Goal: Transaction & Acquisition: Obtain resource

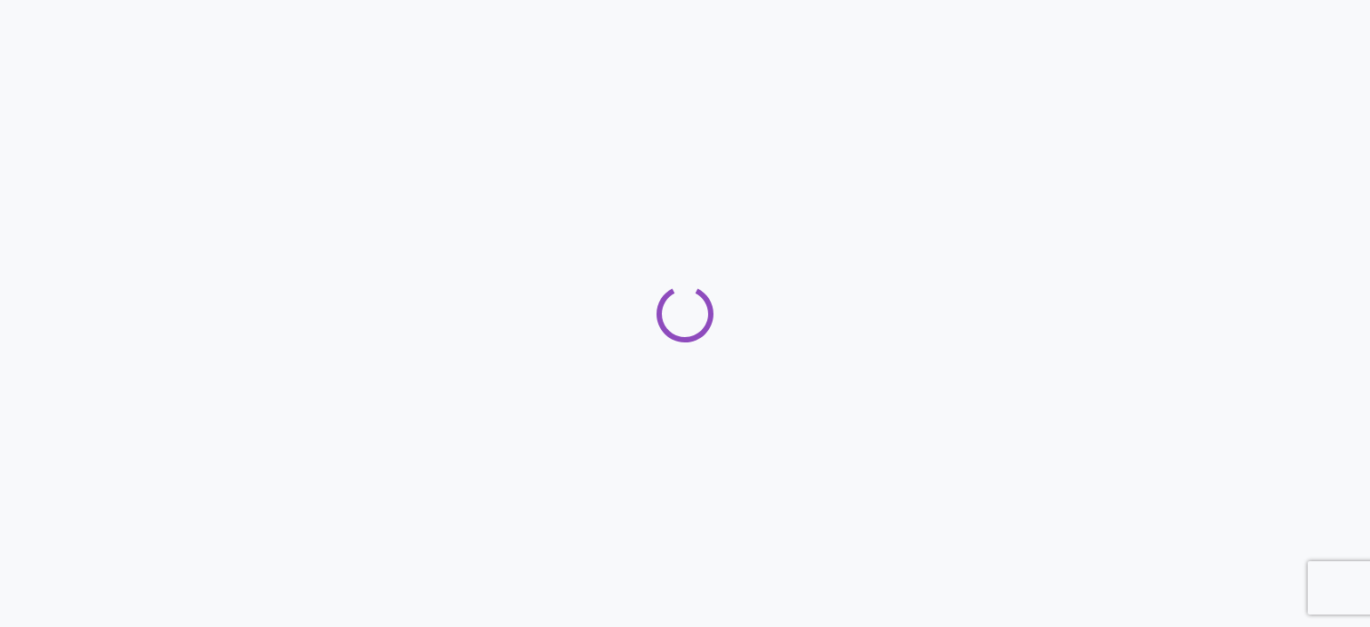
click at [89, 62] on div at bounding box center [685, 313] width 1370 height 627
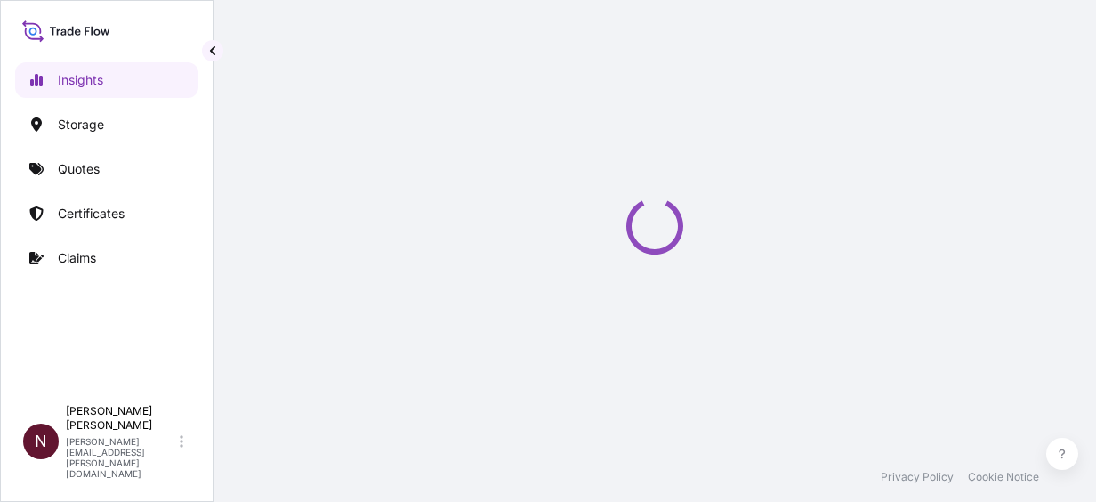
select select "2025"
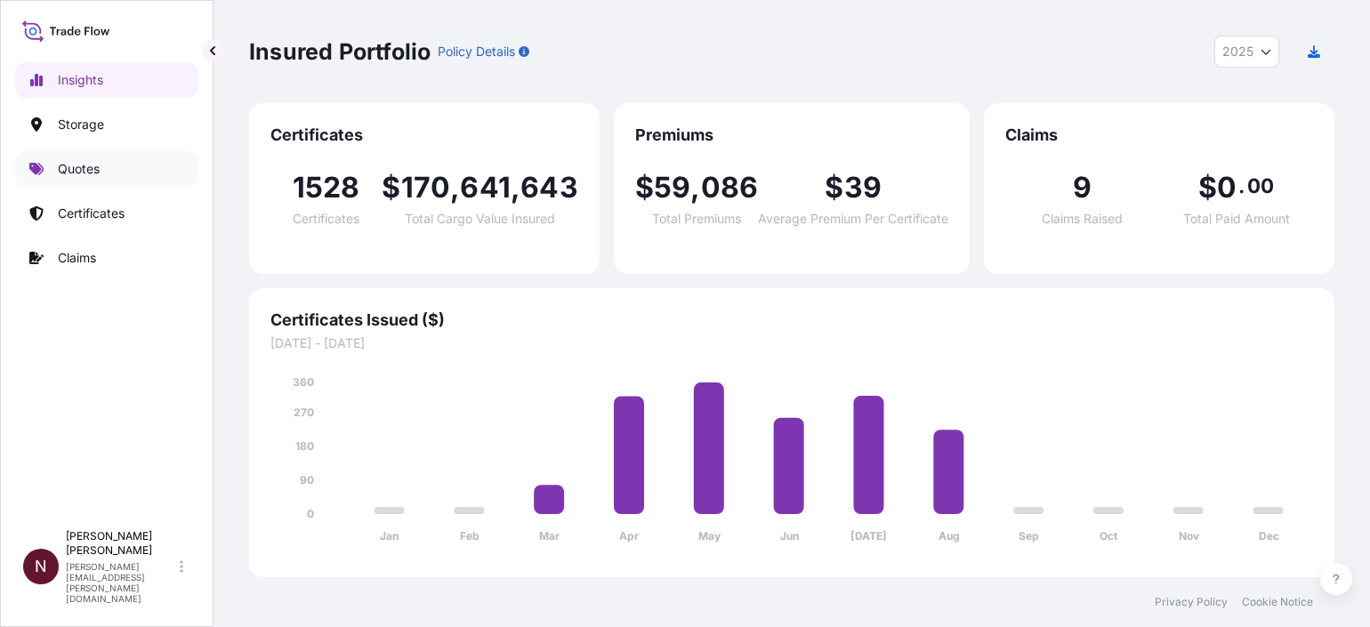
click at [83, 175] on p "Quotes" at bounding box center [79, 169] width 42 height 18
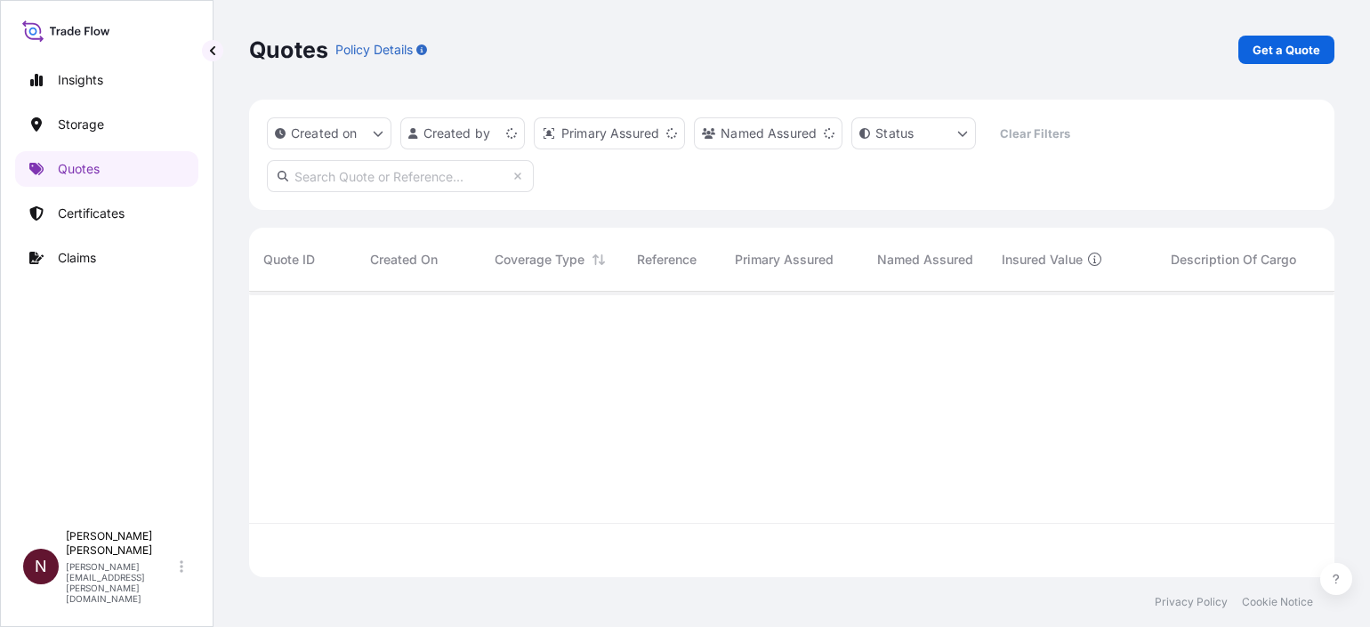
scroll to position [278, 1067]
click at [1095, 51] on p "Get a Quote" at bounding box center [1286, 50] width 68 height 18
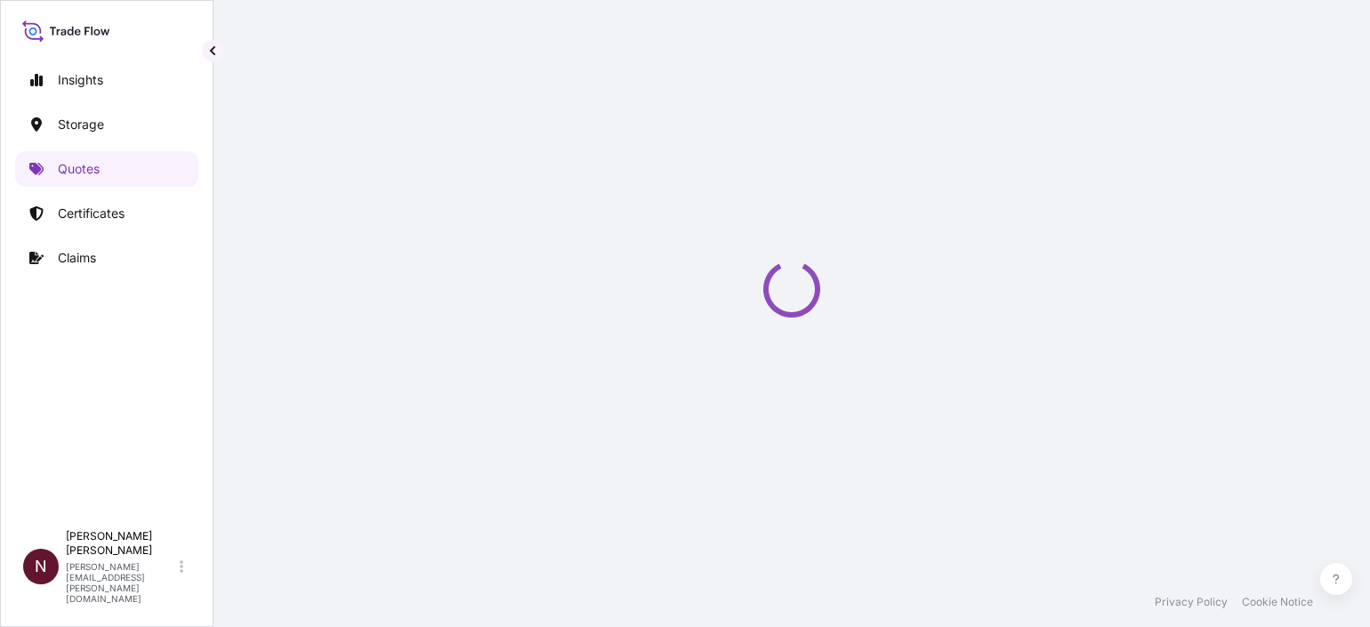
select select "Water"
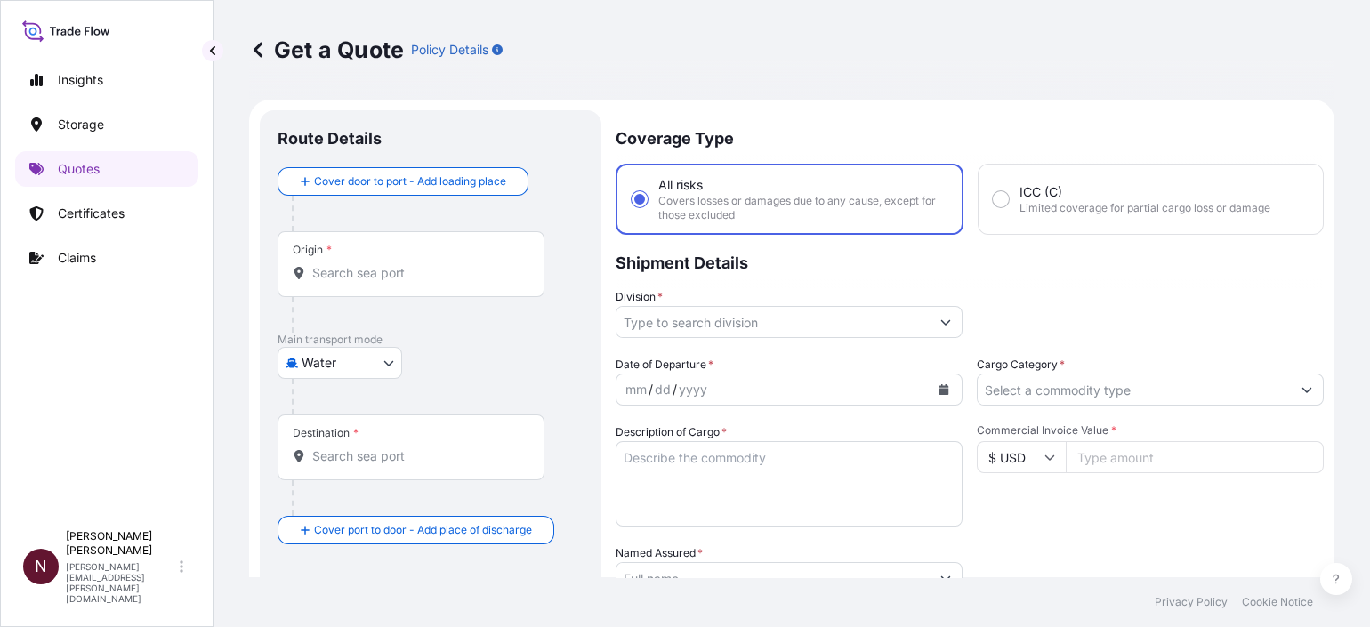
scroll to position [28, 0]
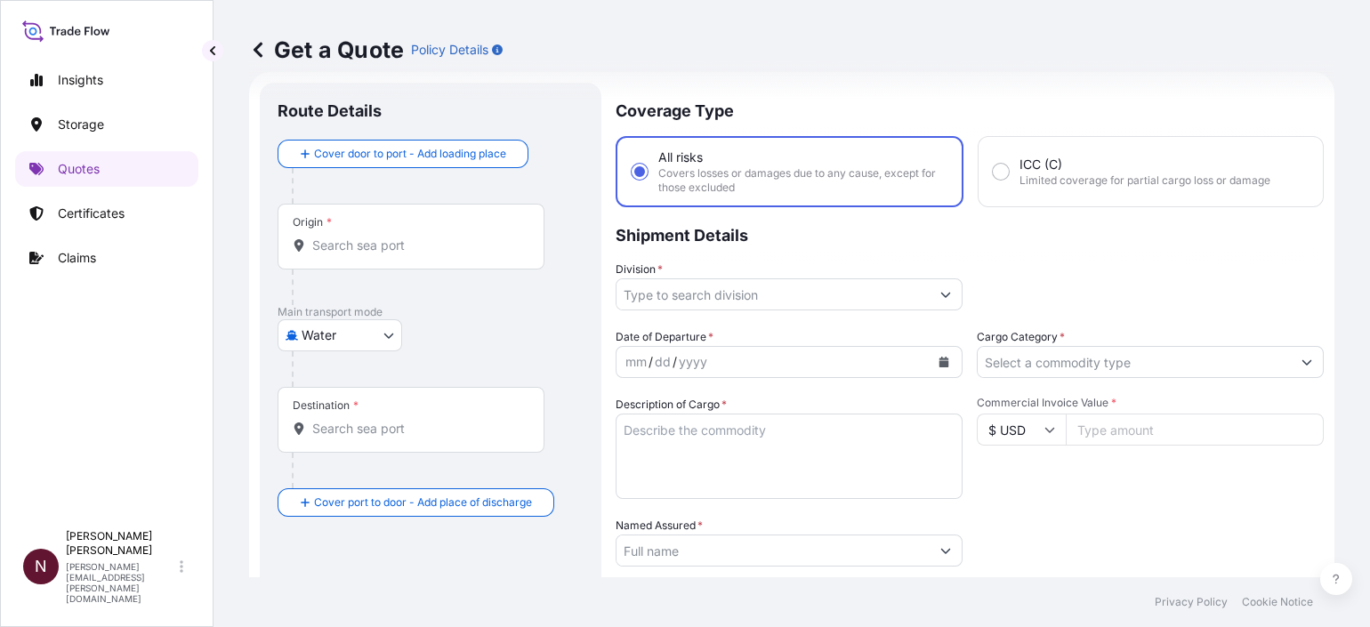
click at [351, 258] on div "Origin *" at bounding box center [411, 237] width 267 height 66
click at [351, 254] on input "Origin *" at bounding box center [417, 246] width 210 height 18
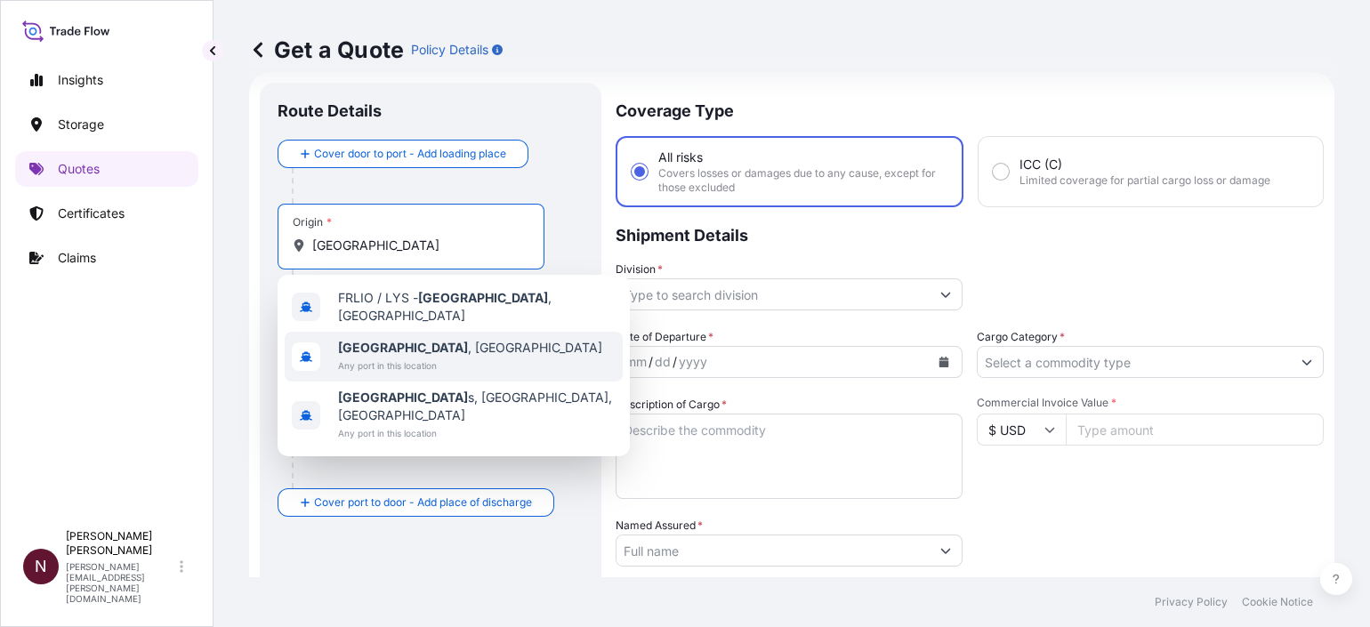
click at [380, 347] on span "Lyon , France" at bounding box center [470, 348] width 264 height 18
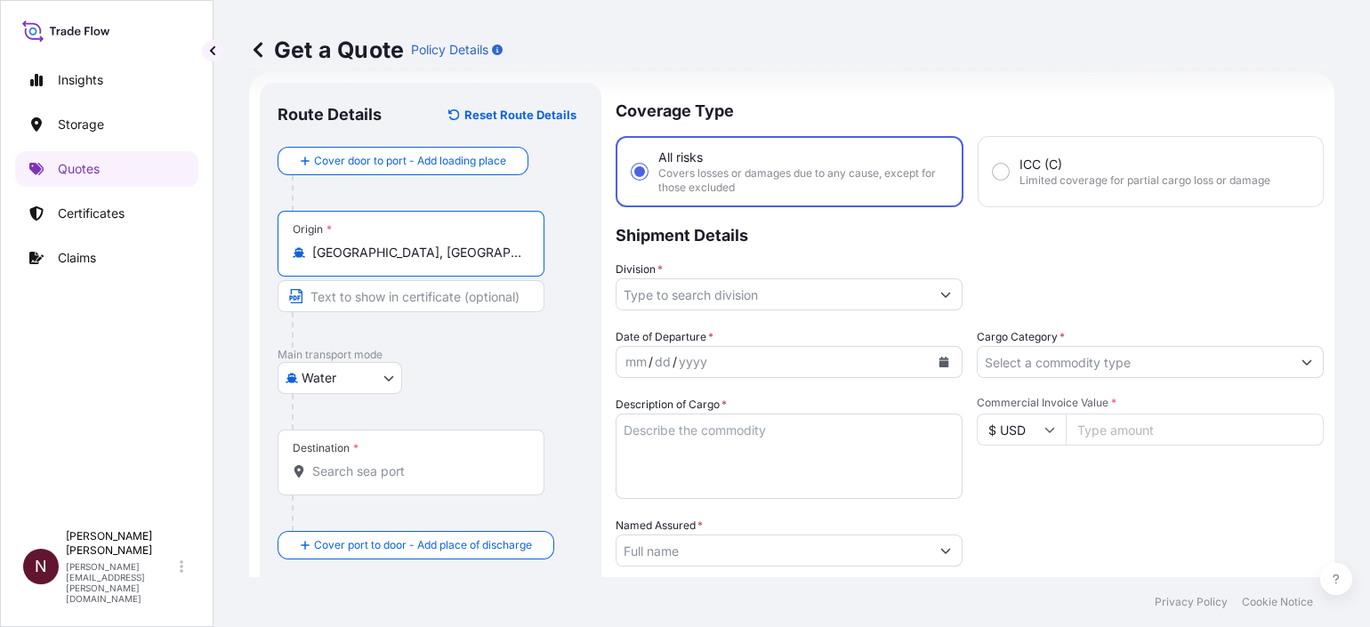
type input "Lyon, France"
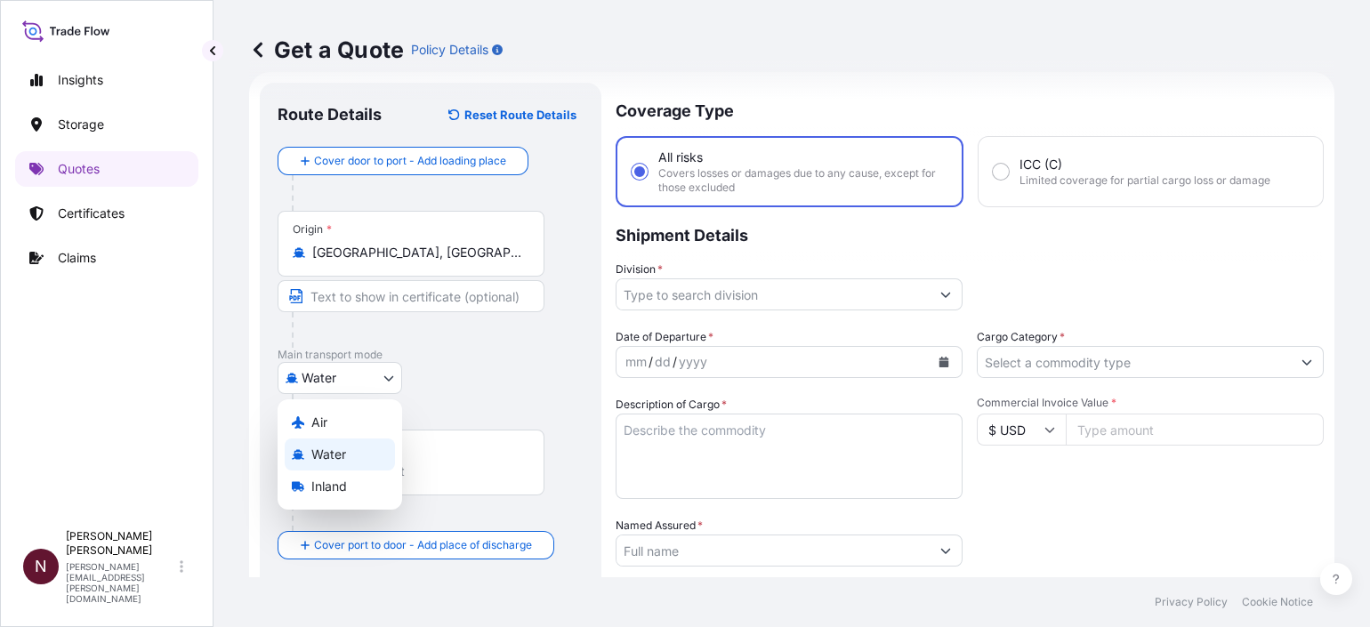
click at [345, 364] on body "0 options available. 3 options available. Insights Storage Quotes Certificates …" at bounding box center [685, 313] width 1370 height 627
click at [348, 403] on div "Air Water Inland" at bounding box center [340, 454] width 125 height 110
click at [343, 409] on div "Air" at bounding box center [340, 423] width 110 height 32
select select "Air"
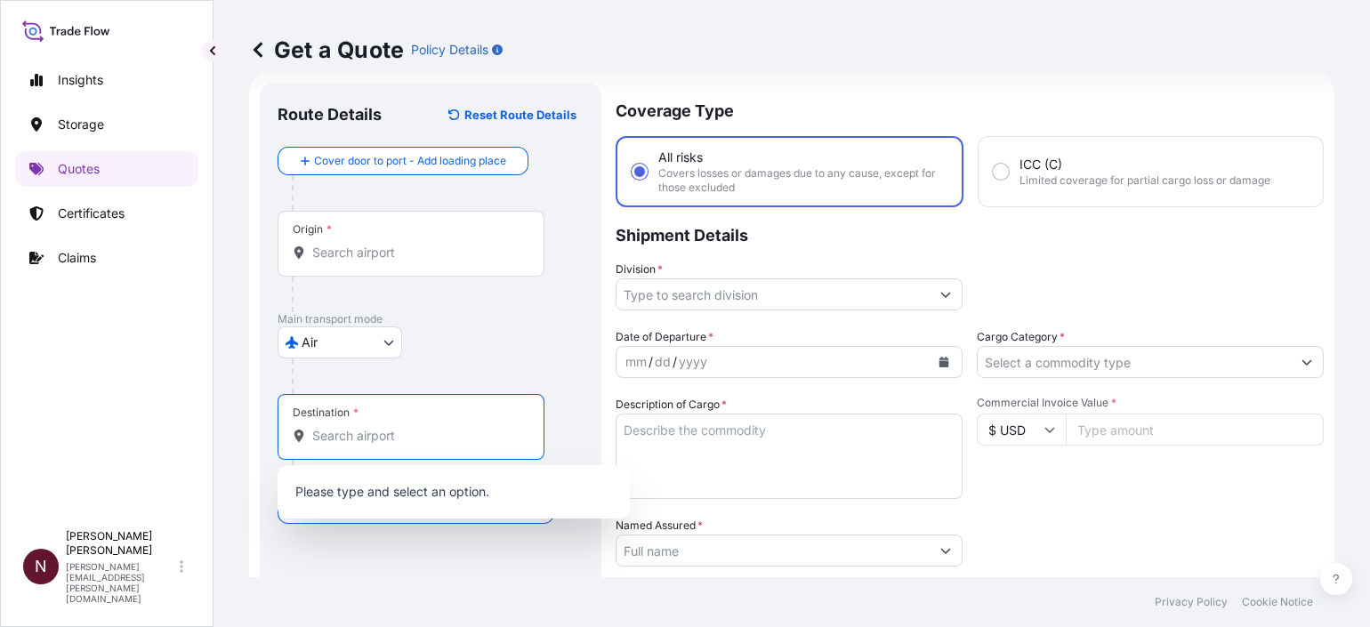
click at [346, 435] on input "Destination *" at bounding box center [417, 436] width 210 height 18
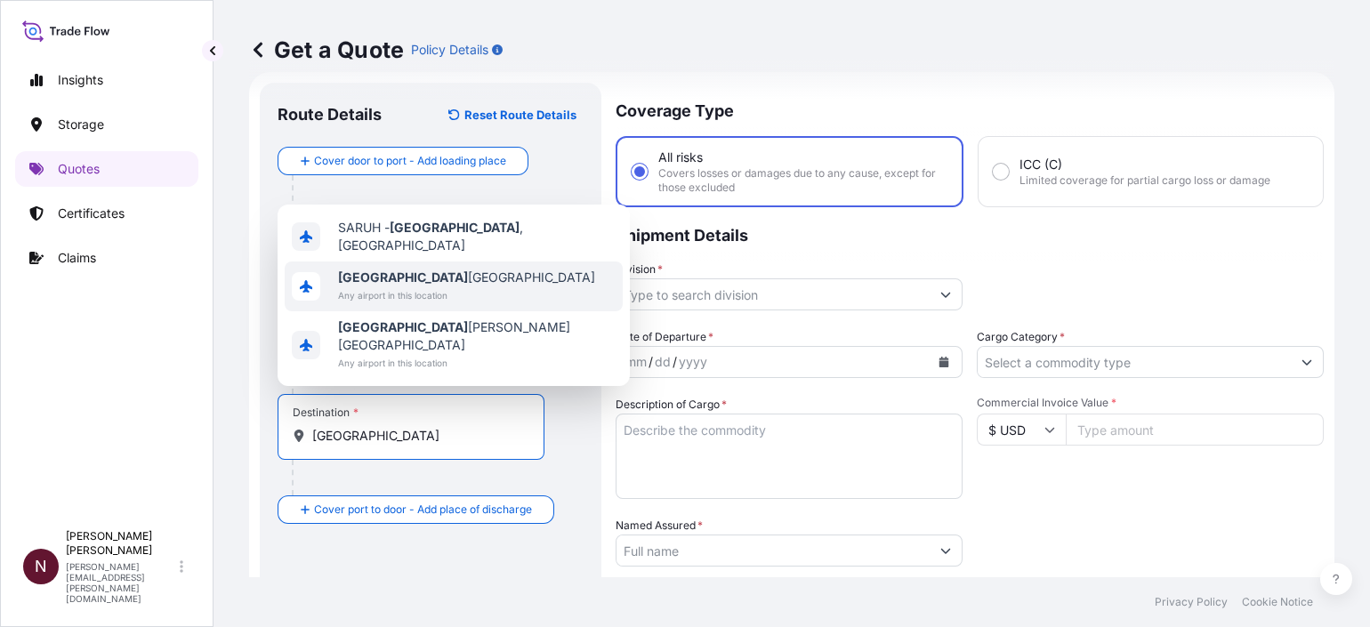
click at [366, 285] on b "Riyadh" at bounding box center [403, 277] width 130 height 15
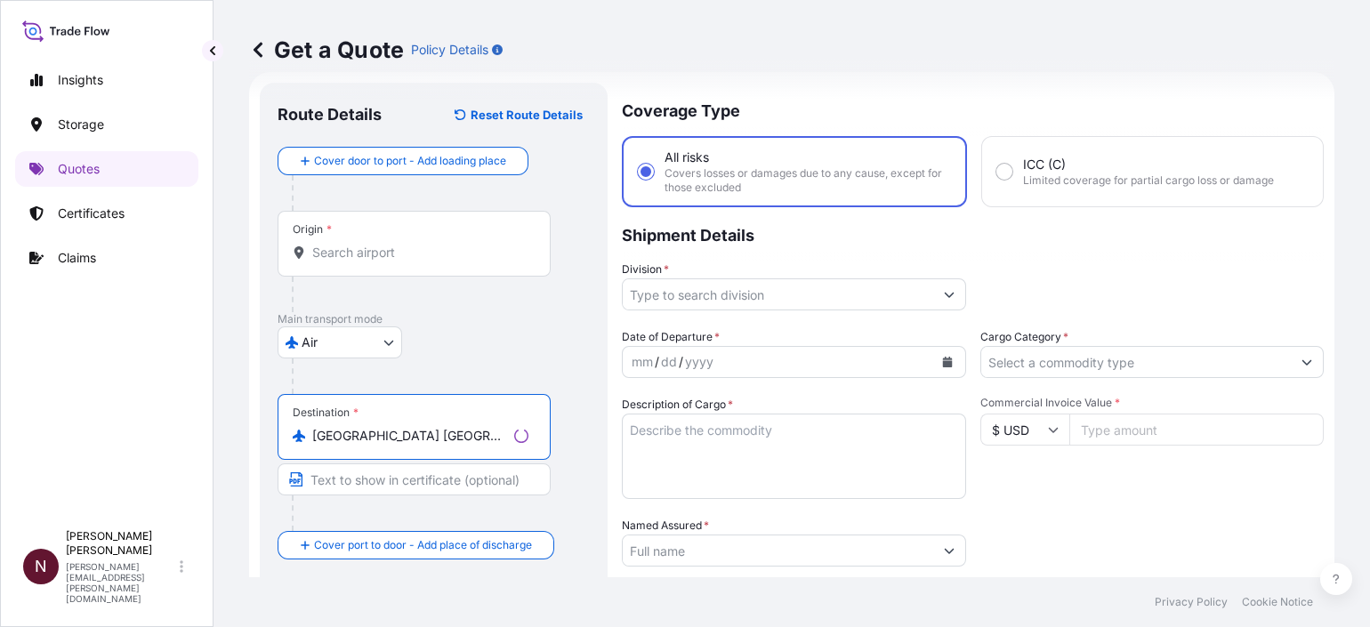
type input "Riyadh Saudi Arabia"
click at [658, 307] on input "Division *" at bounding box center [778, 294] width 310 height 32
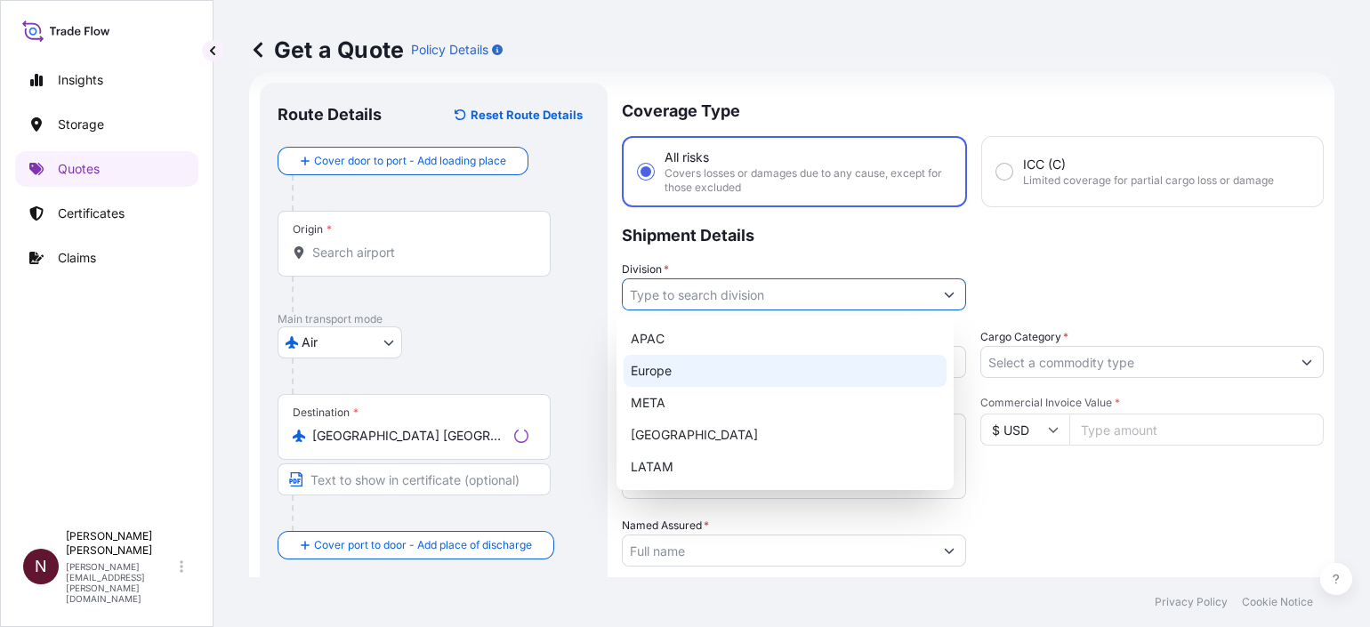
click at [660, 398] on div "META" at bounding box center [785, 403] width 323 height 32
type input "META"
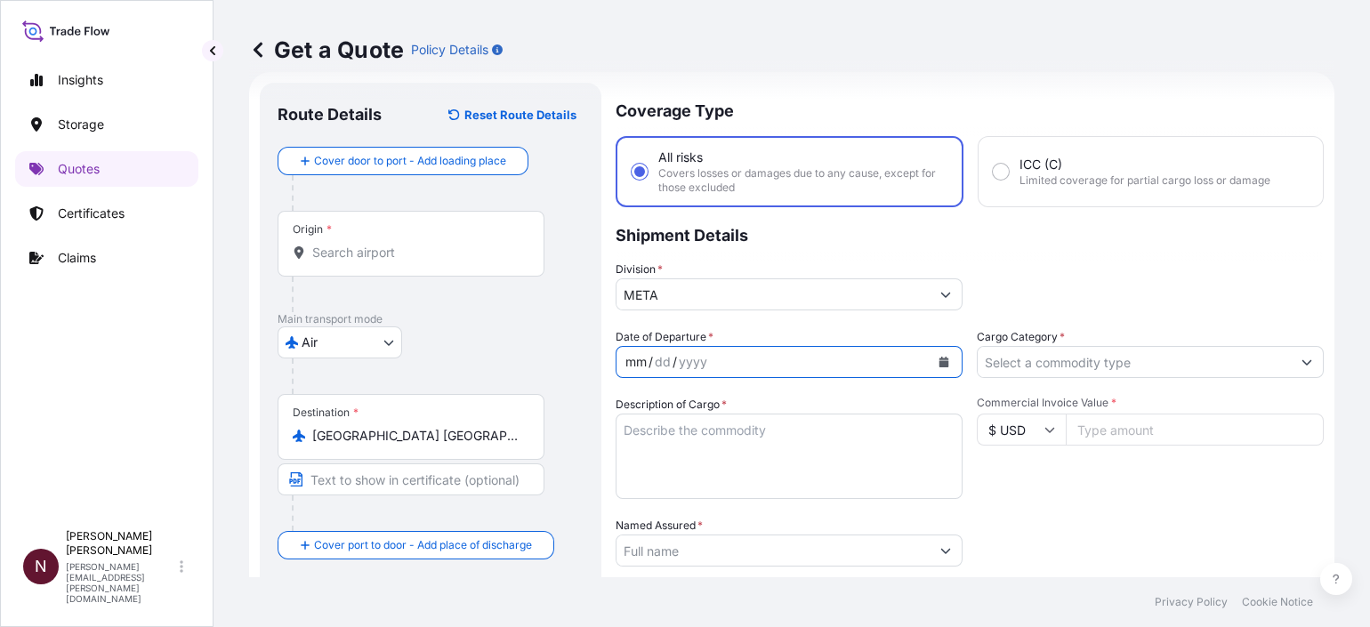
click at [716, 364] on div "mm / dd / yyyy" at bounding box center [772, 362] width 313 height 32
click at [939, 362] on icon "Calendar" at bounding box center [944, 362] width 10 height 11
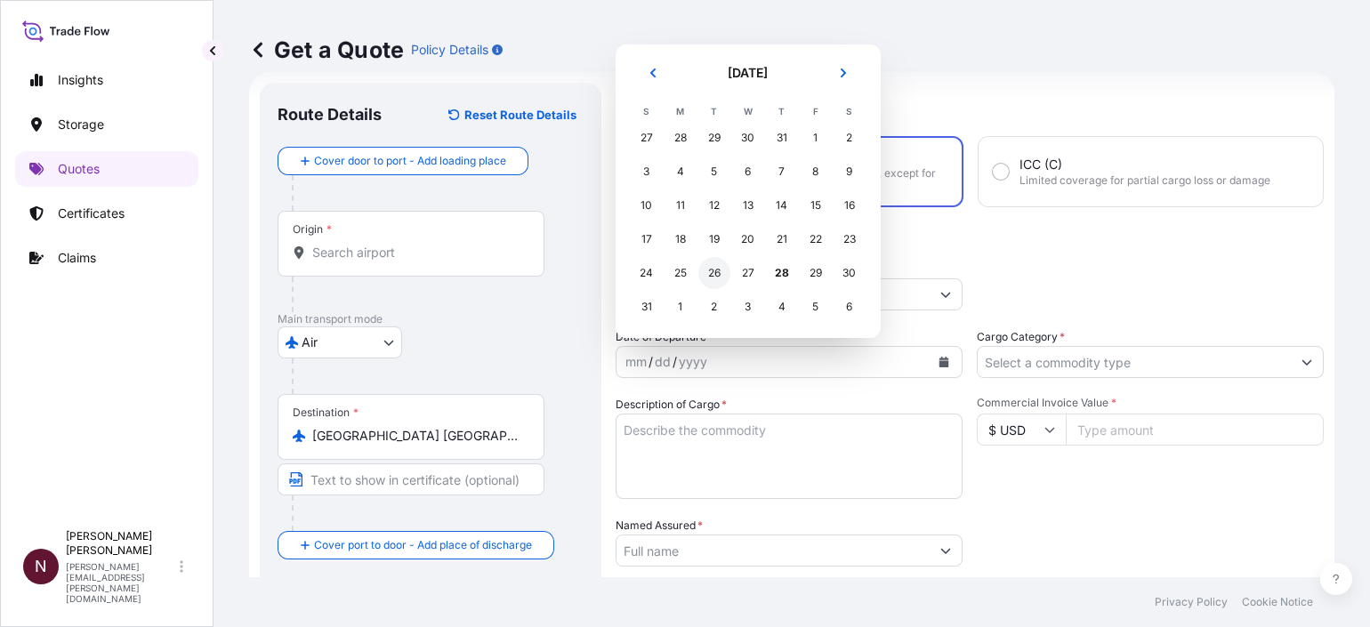
click at [710, 271] on div "26" at bounding box center [714, 273] width 32 height 32
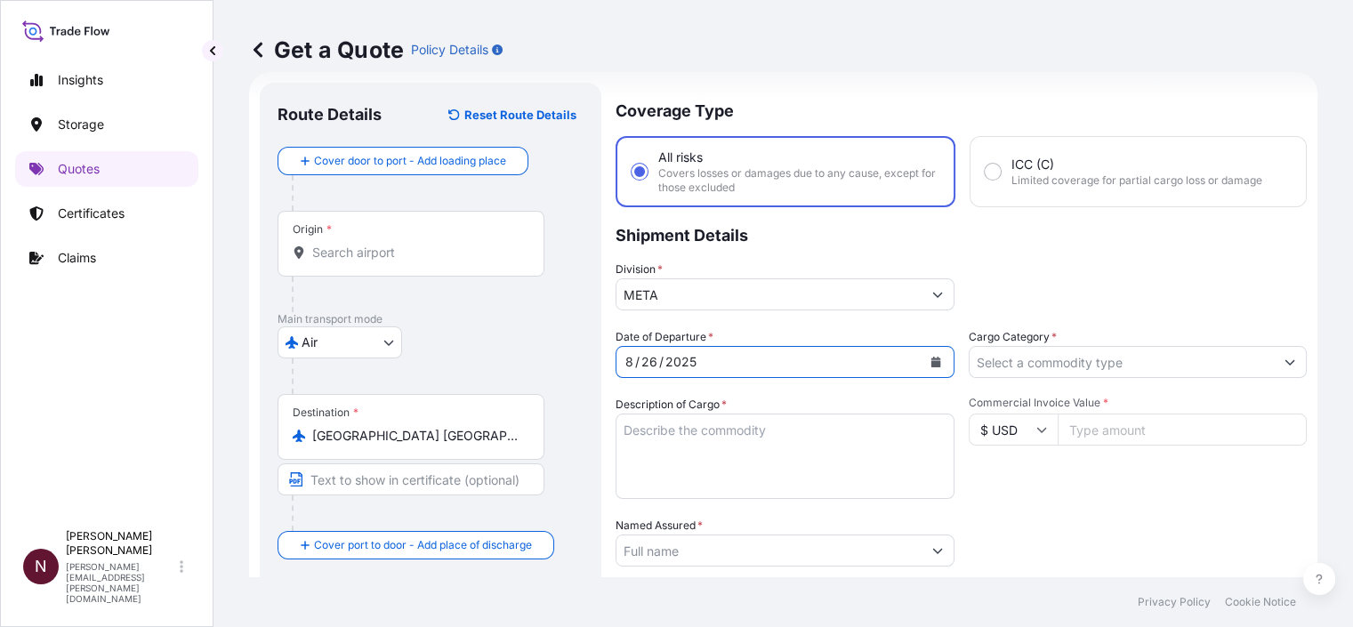
click at [1011, 373] on input "Cargo Category *" at bounding box center [1122, 362] width 305 height 32
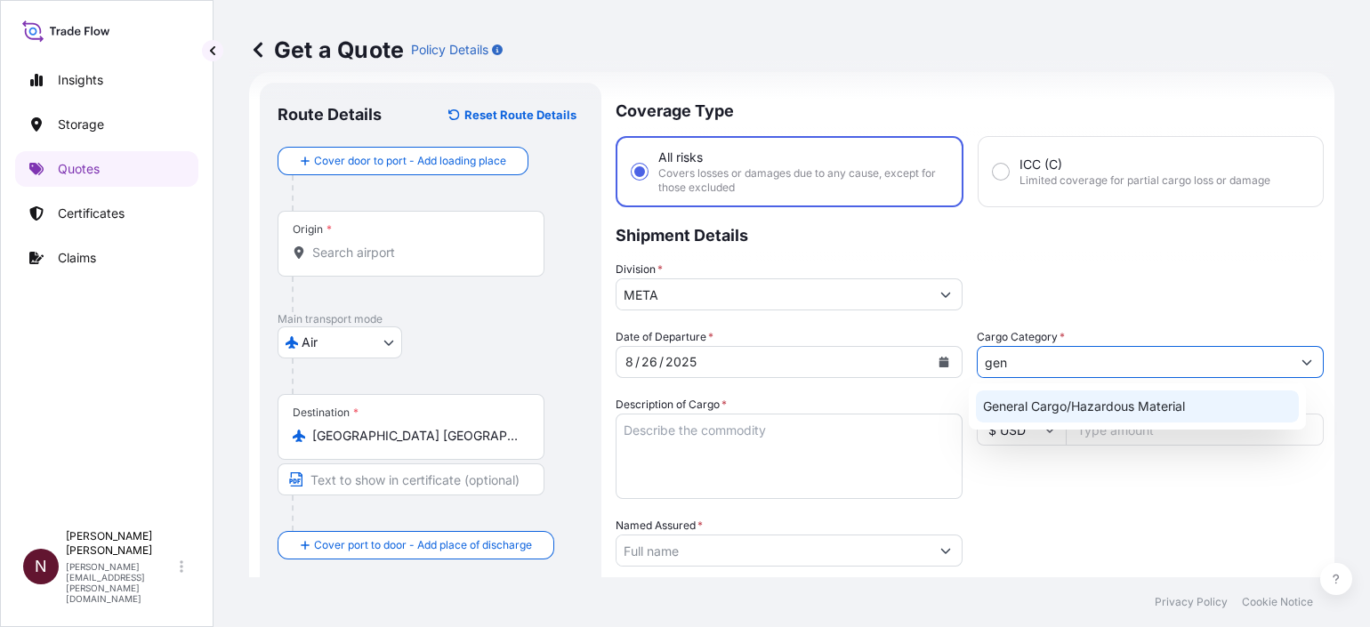
click at [1033, 405] on div "General Cargo/Hazardous Material" at bounding box center [1137, 406] width 323 height 32
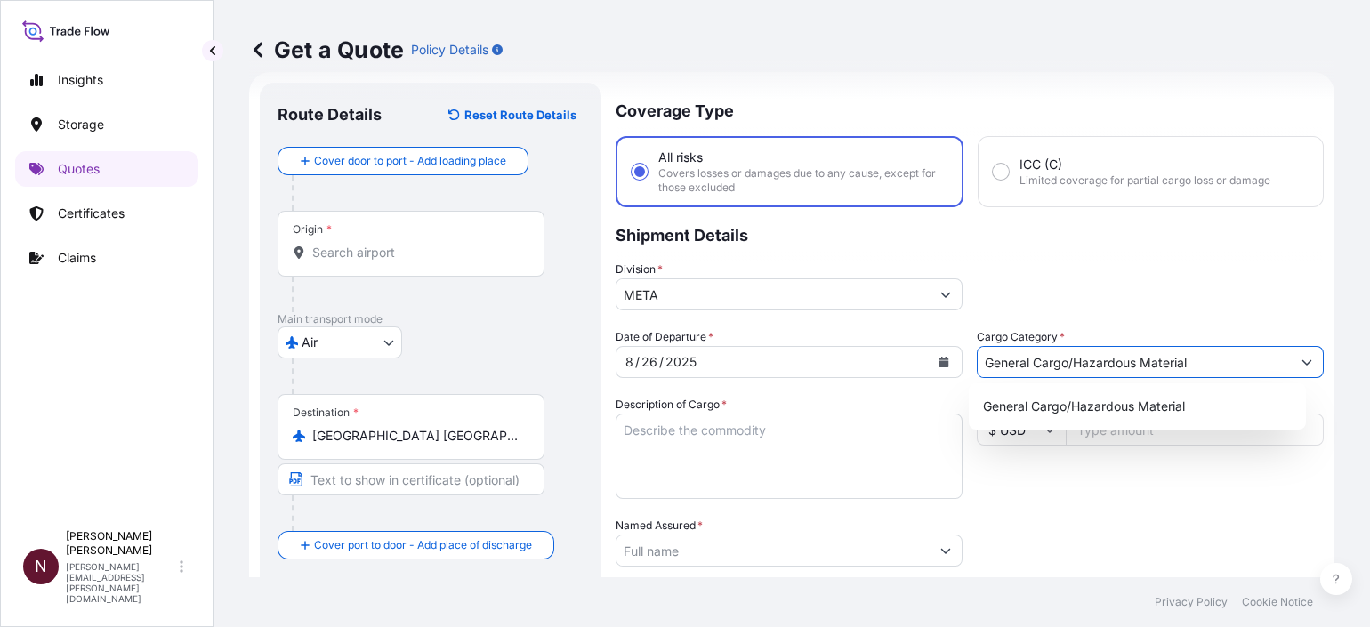
type input "General Cargo/Hazardous Material"
click at [694, 467] on textarea "Description of Cargo *" at bounding box center [789, 456] width 347 height 85
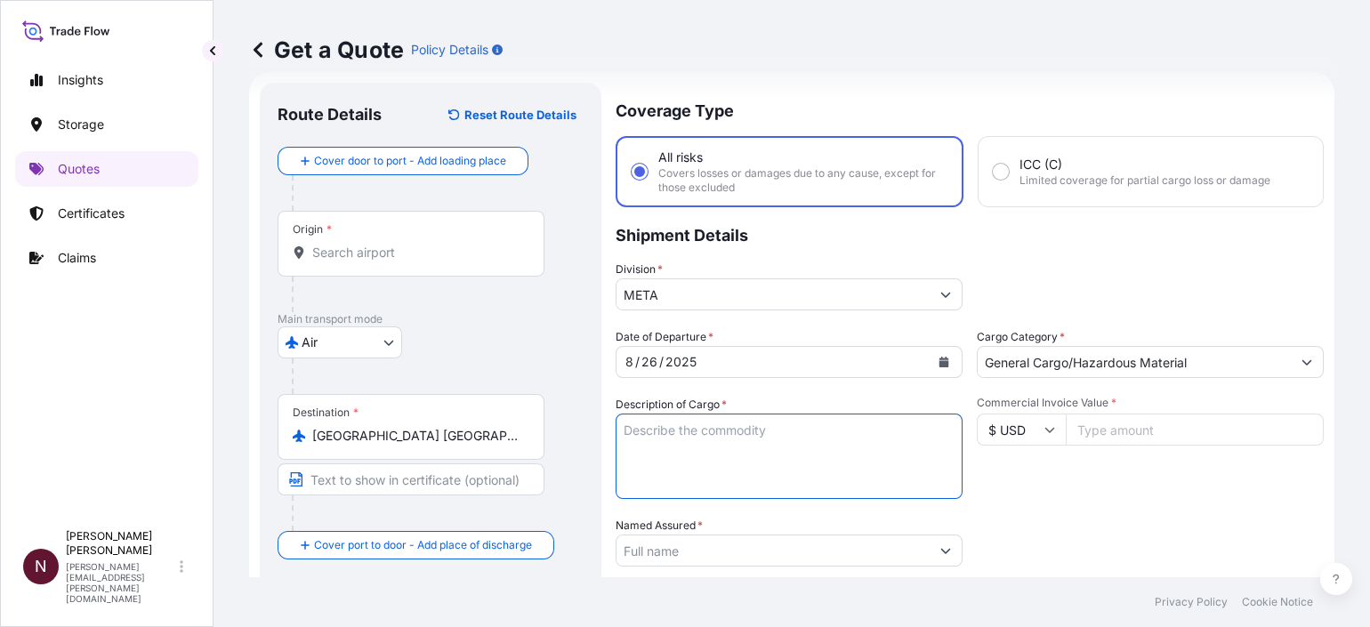
click at [807, 438] on textarea "Description of Cargo *" at bounding box center [789, 456] width 347 height 85
paste textarea "Medical Equipment"
type textarea "Medical Equipment"
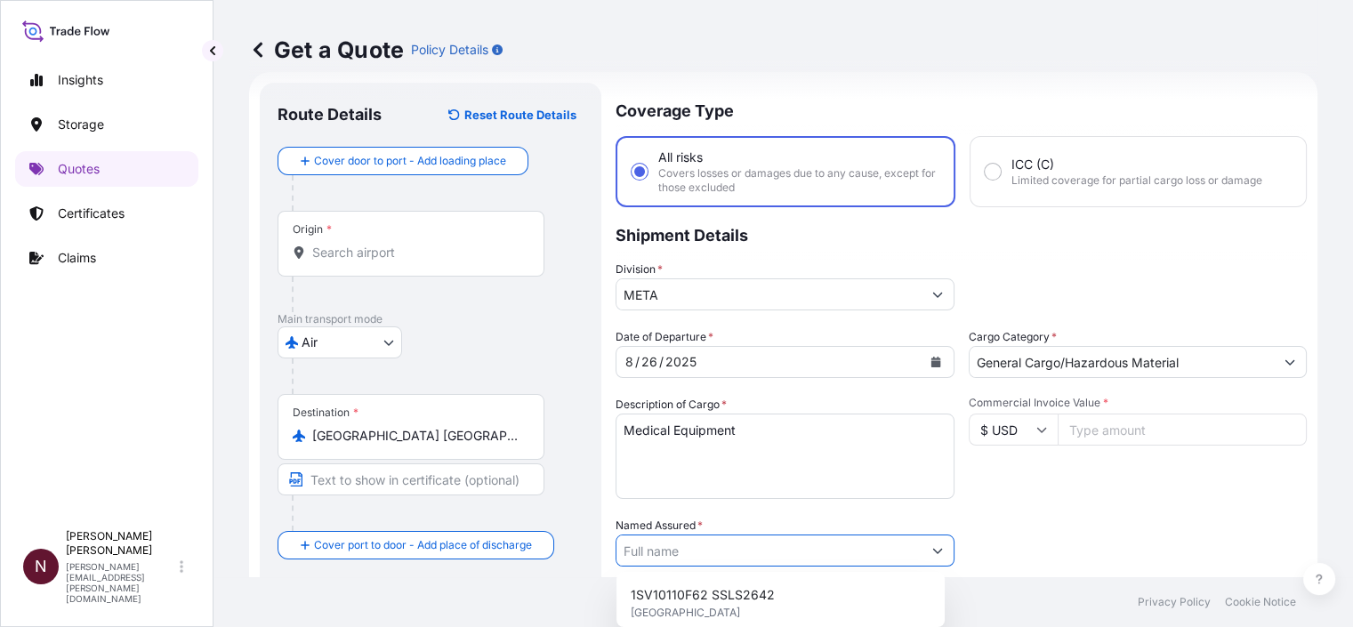
click at [693, 501] on input "Named Assured *" at bounding box center [768, 551] width 305 height 32
click at [688, 501] on input "Named Assured *" at bounding box center [768, 551] width 305 height 32
paste input "First Gulf Medical"
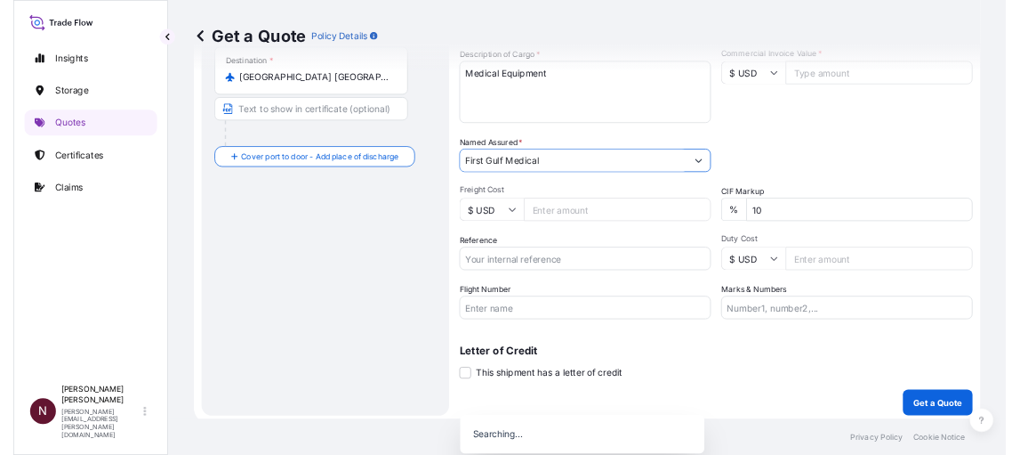
scroll to position [361, 0]
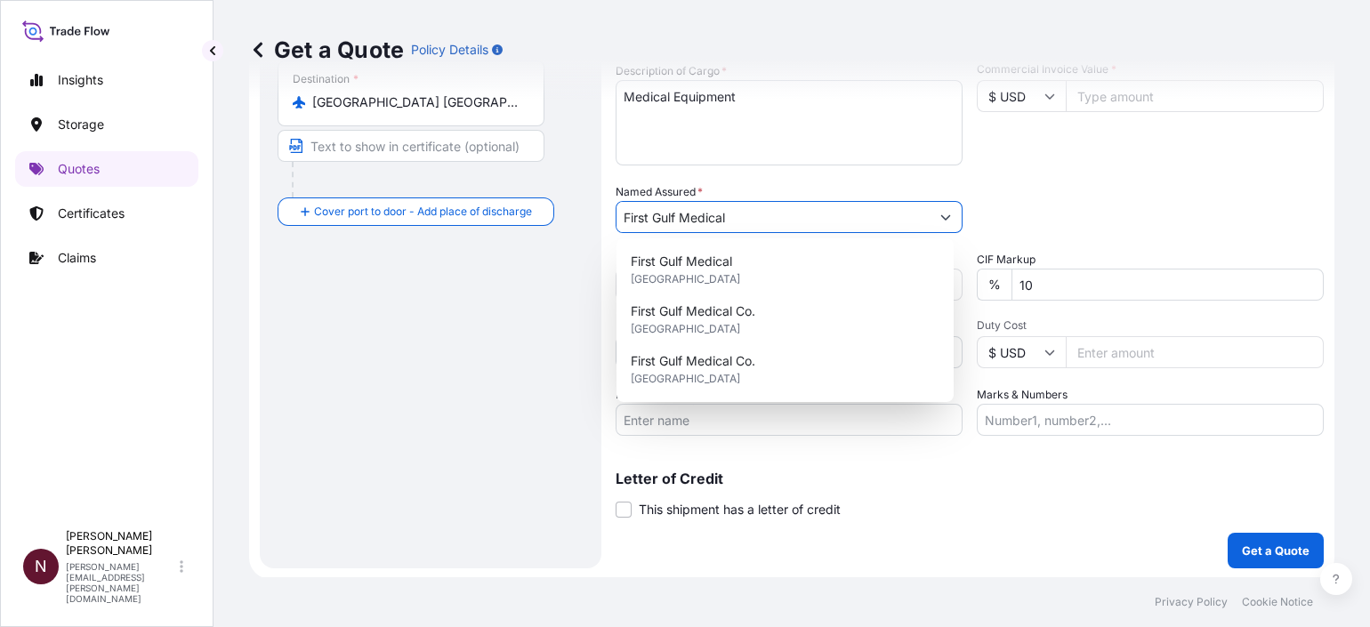
type input "First Gulf Medical"
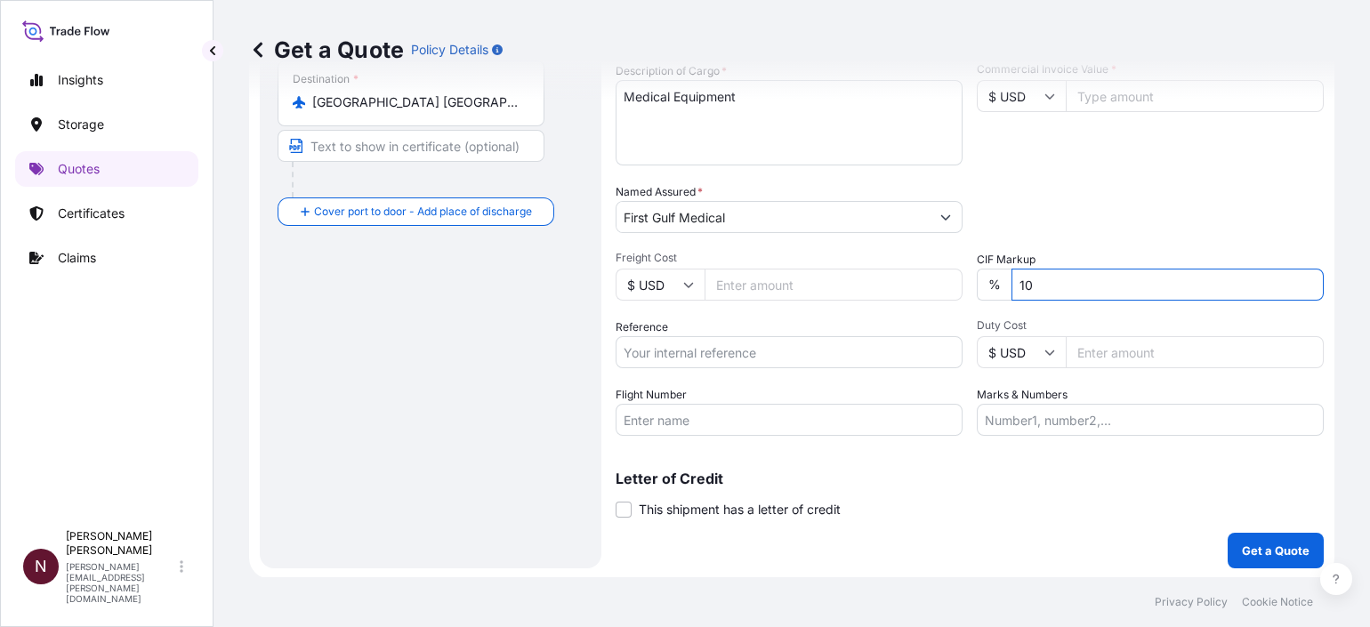
drag, startPoint x: 1047, startPoint y: 280, endPoint x: 965, endPoint y: 278, distance: 81.9
click at [965, 278] on div "Date of Departure * 8 / 26 / 2025 Cargo Category * General Cargo/Hazardous Mate…" at bounding box center [970, 215] width 708 height 441
type input "0"
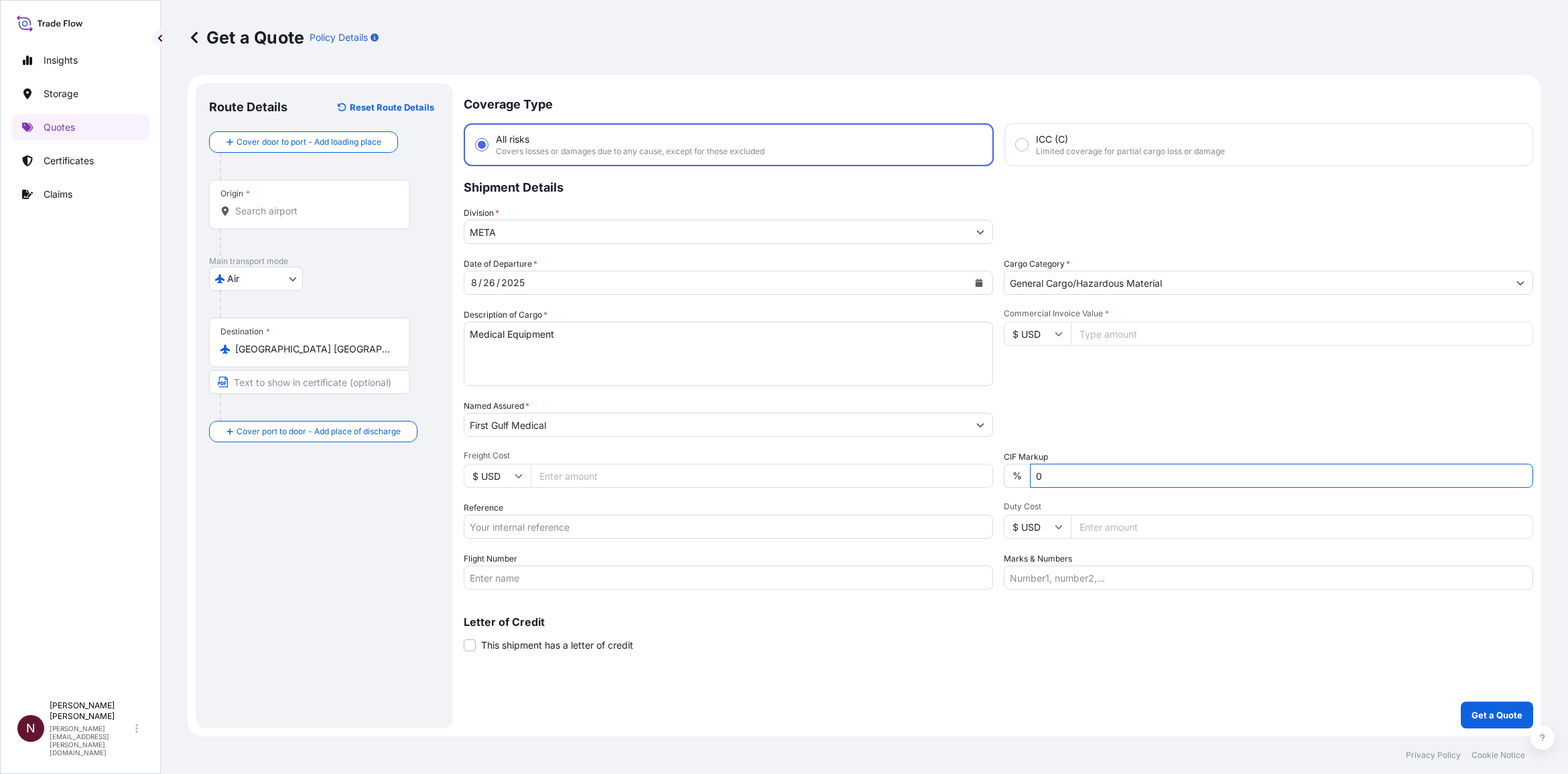
scroll to position [0, 0]
click at [520, 378] on input "Reference" at bounding box center [729, 527] width 530 height 24
paste input "SA1015242056"
type input "SA1015242056"
click at [825, 327] on input "$ USD" at bounding box center [1037, 334] width 67 height 24
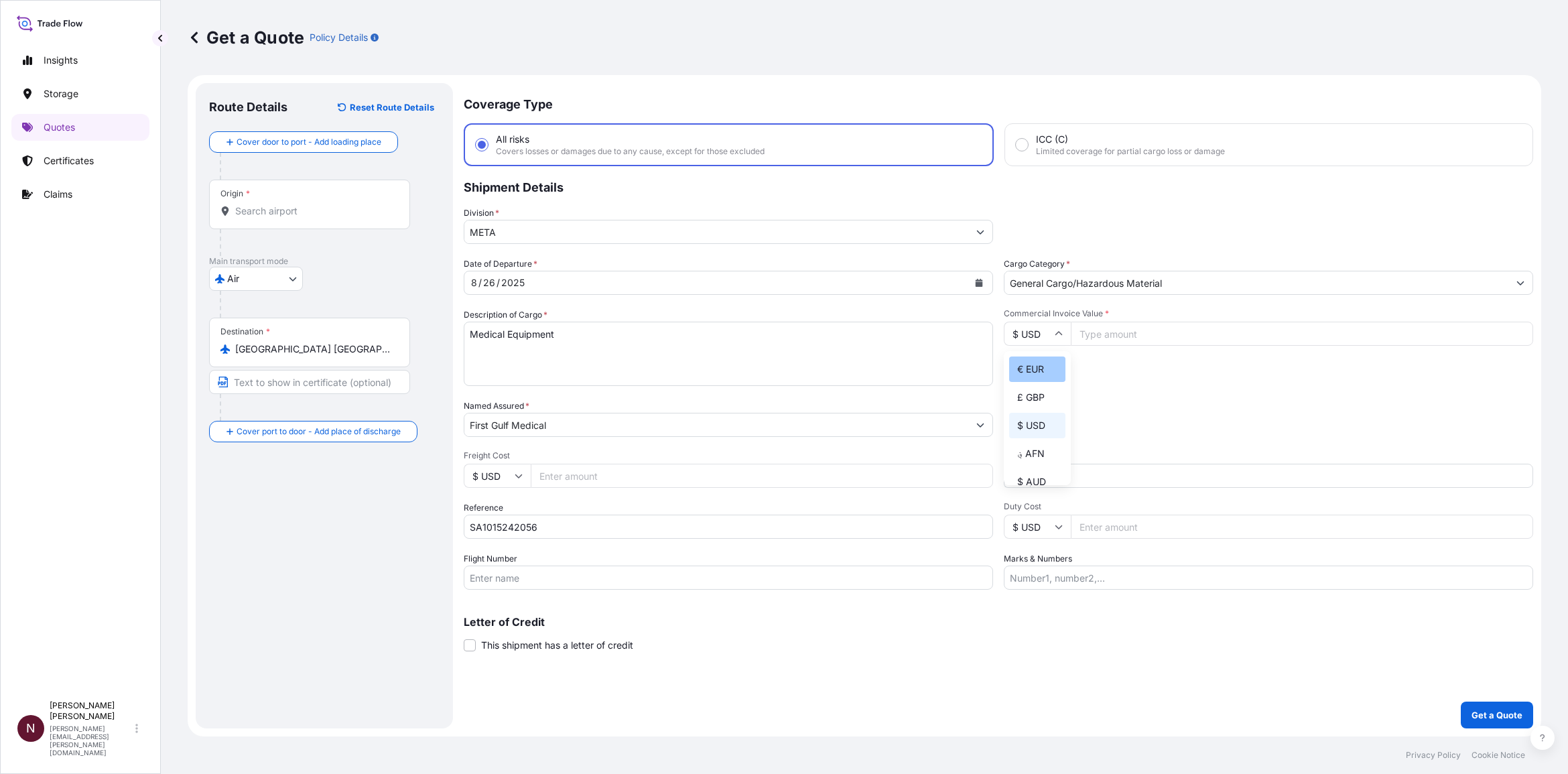
click at [825, 370] on div "€ EUR" at bounding box center [1038, 369] width 57 height 26
type input "€ EUR"
click at [825, 330] on input "Commercial Invoice Value *" at bounding box center [1302, 334] width 463 height 24
paste input "30803.94"
type input "30803.94"
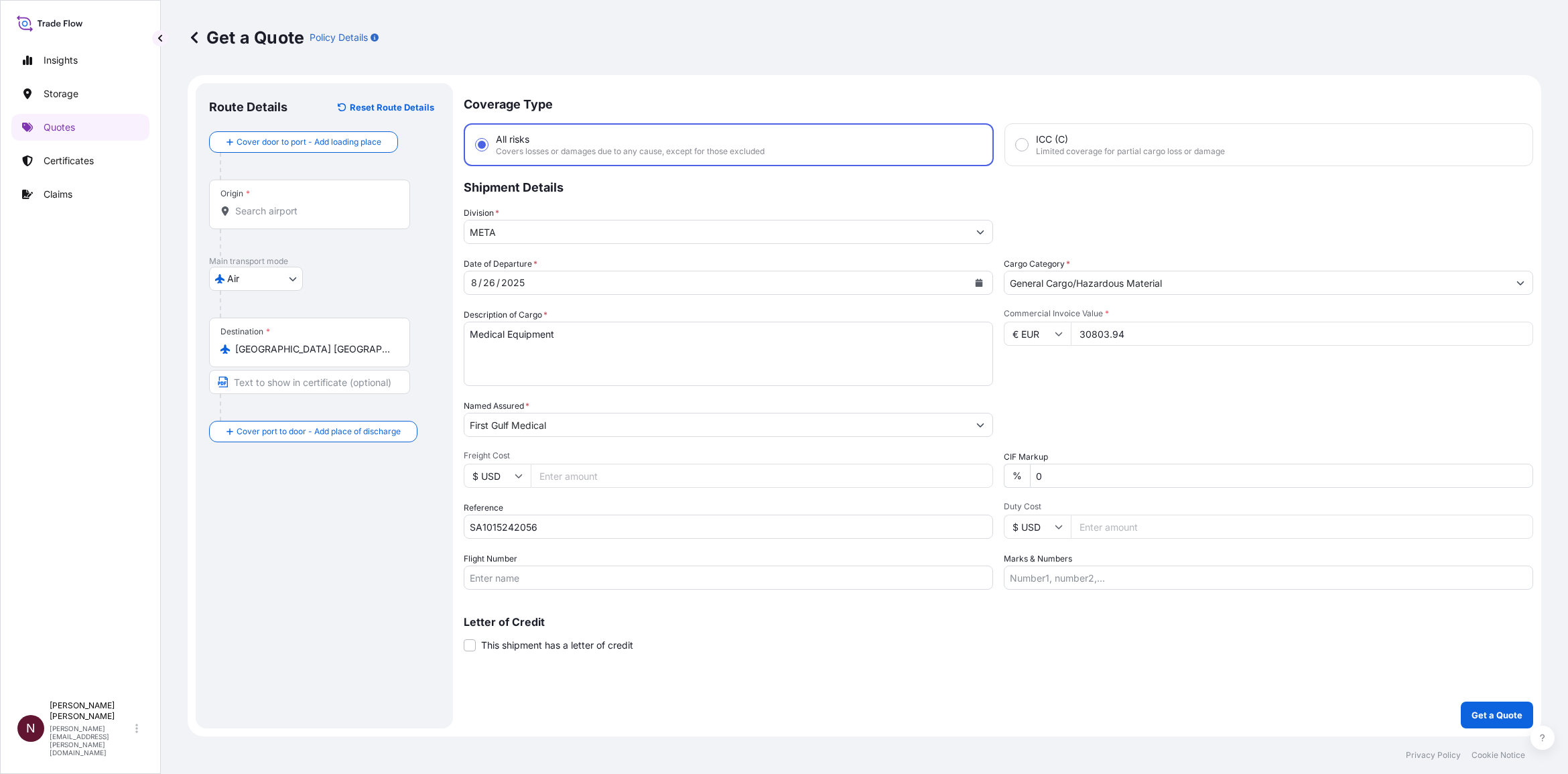
click at [825, 378] on div "Date of Departure * 8 / 26 / 2025 Cargo Category * General Cargo/Hazardous Mate…" at bounding box center [999, 424] width 1070 height 332
click at [825, 378] on p "Get a Quote" at bounding box center [1497, 715] width 51 height 14
click at [242, 215] on input "Origin * Please select an origin" at bounding box center [314, 211] width 158 height 14
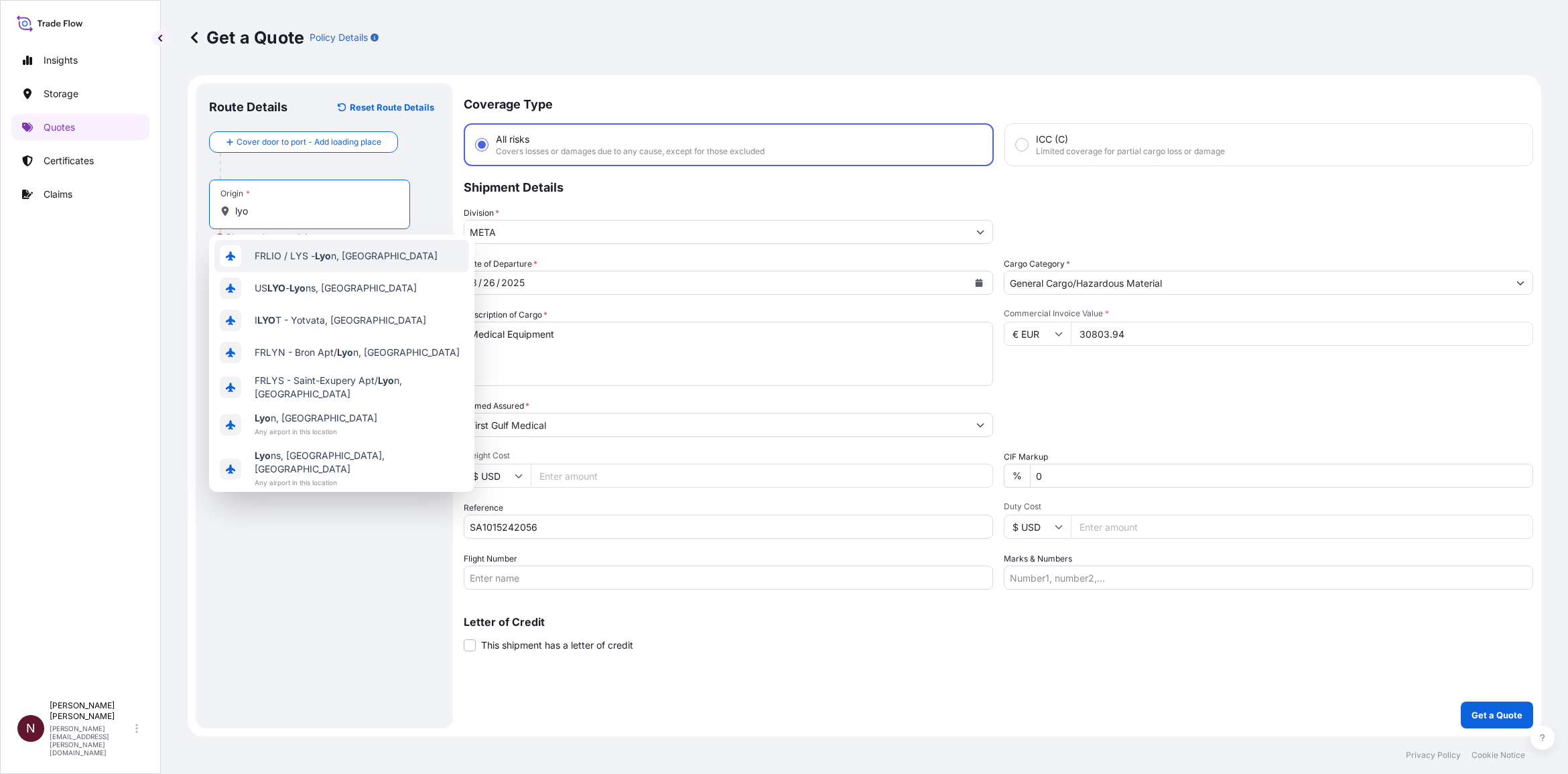
click at [287, 258] on span "FRLIO / LYS - Lyo n, France" at bounding box center [346, 256] width 183 height 14
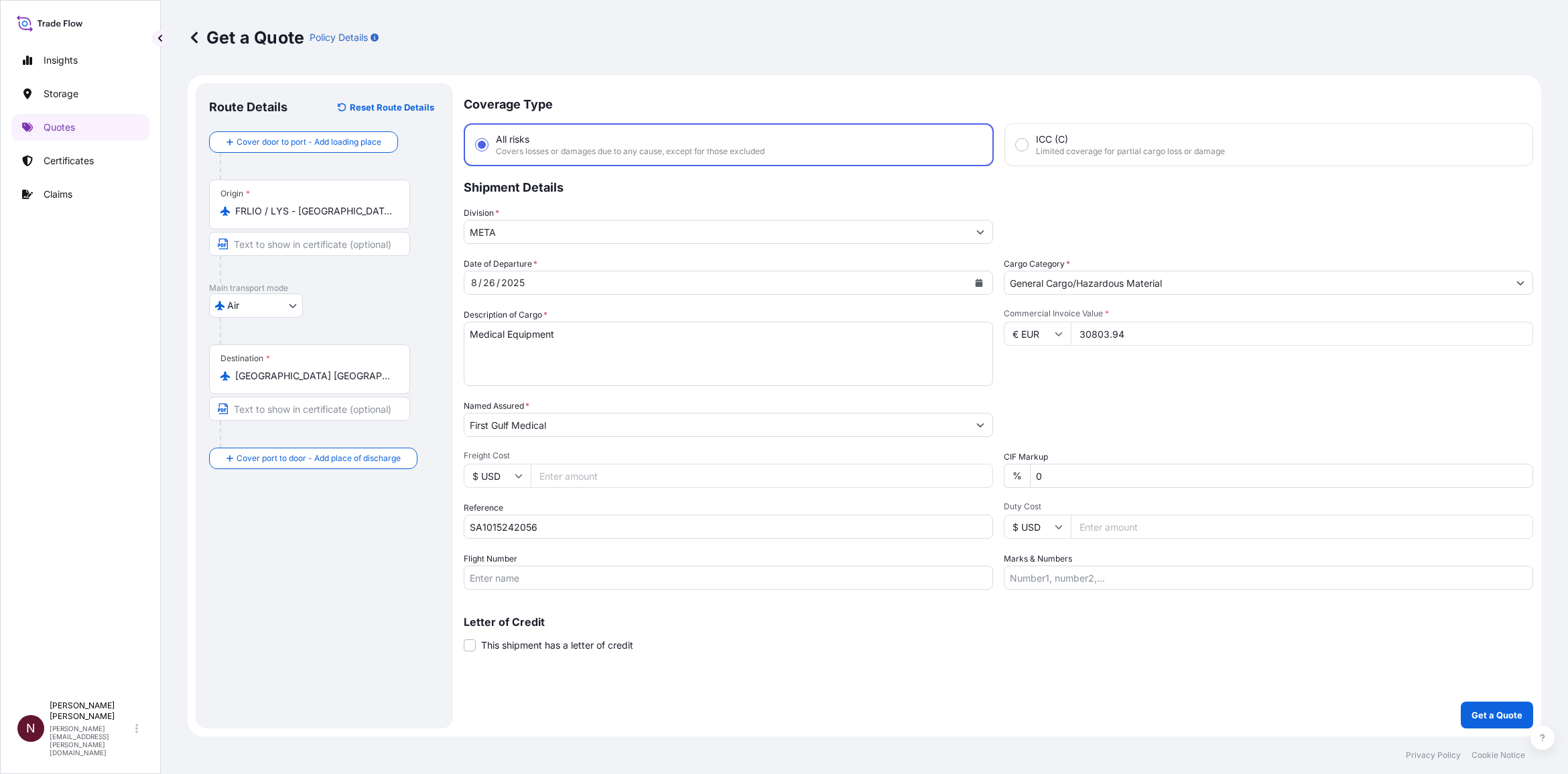
drag, startPoint x: 298, startPoint y: 213, endPoint x: 241, endPoint y: 213, distance: 57.0
click at [241, 213] on div "Origin * FRLIO / LYS - Lyon, France" at bounding box center [310, 204] width 201 height 50
click at [241, 213] on input "FRLIO / LYS - Lyon, France" at bounding box center [314, 211] width 158 height 14
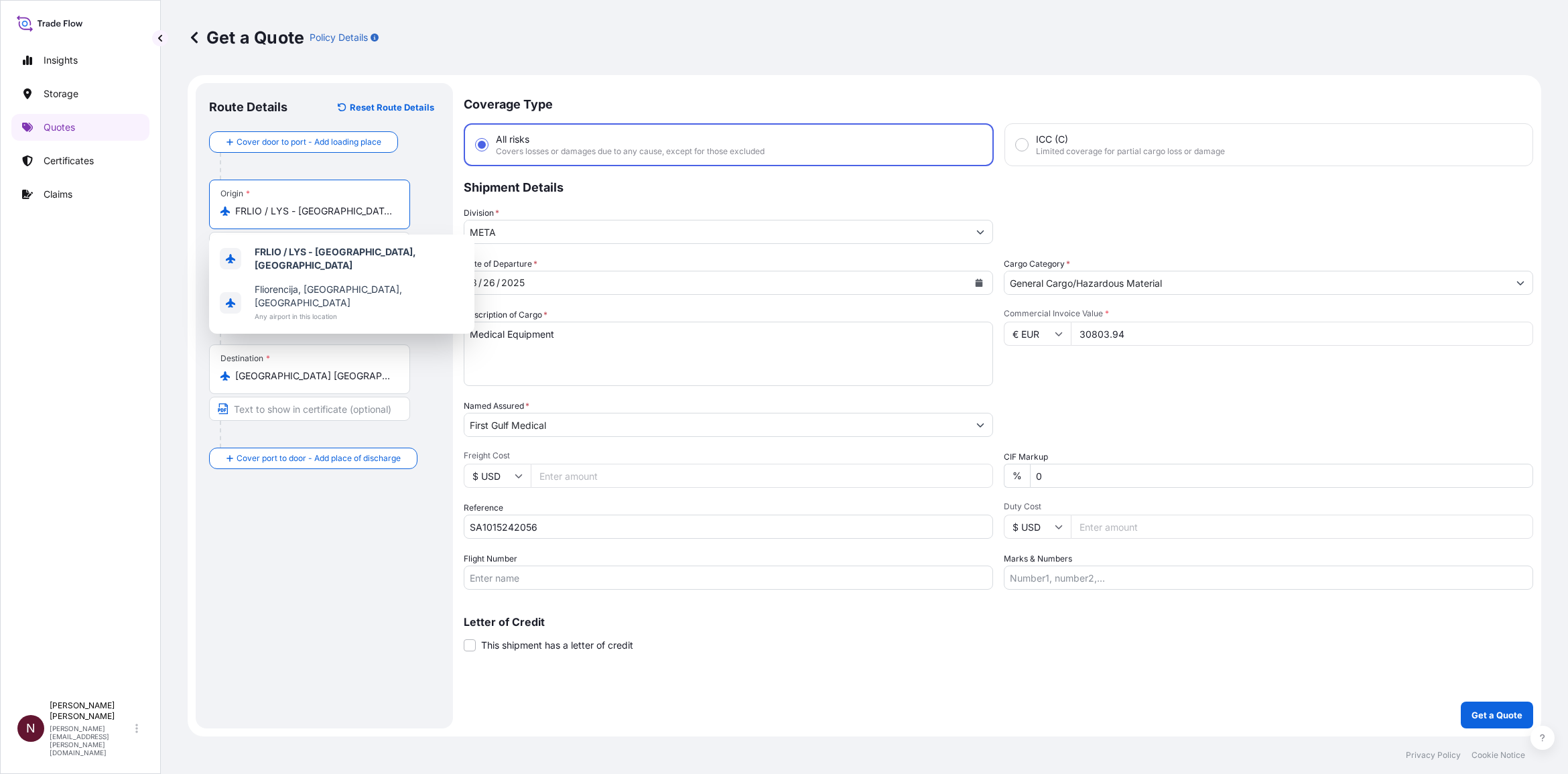
click at [241, 213] on input "FRLIO / LYS - Lyon, France" at bounding box center [314, 211] width 158 height 14
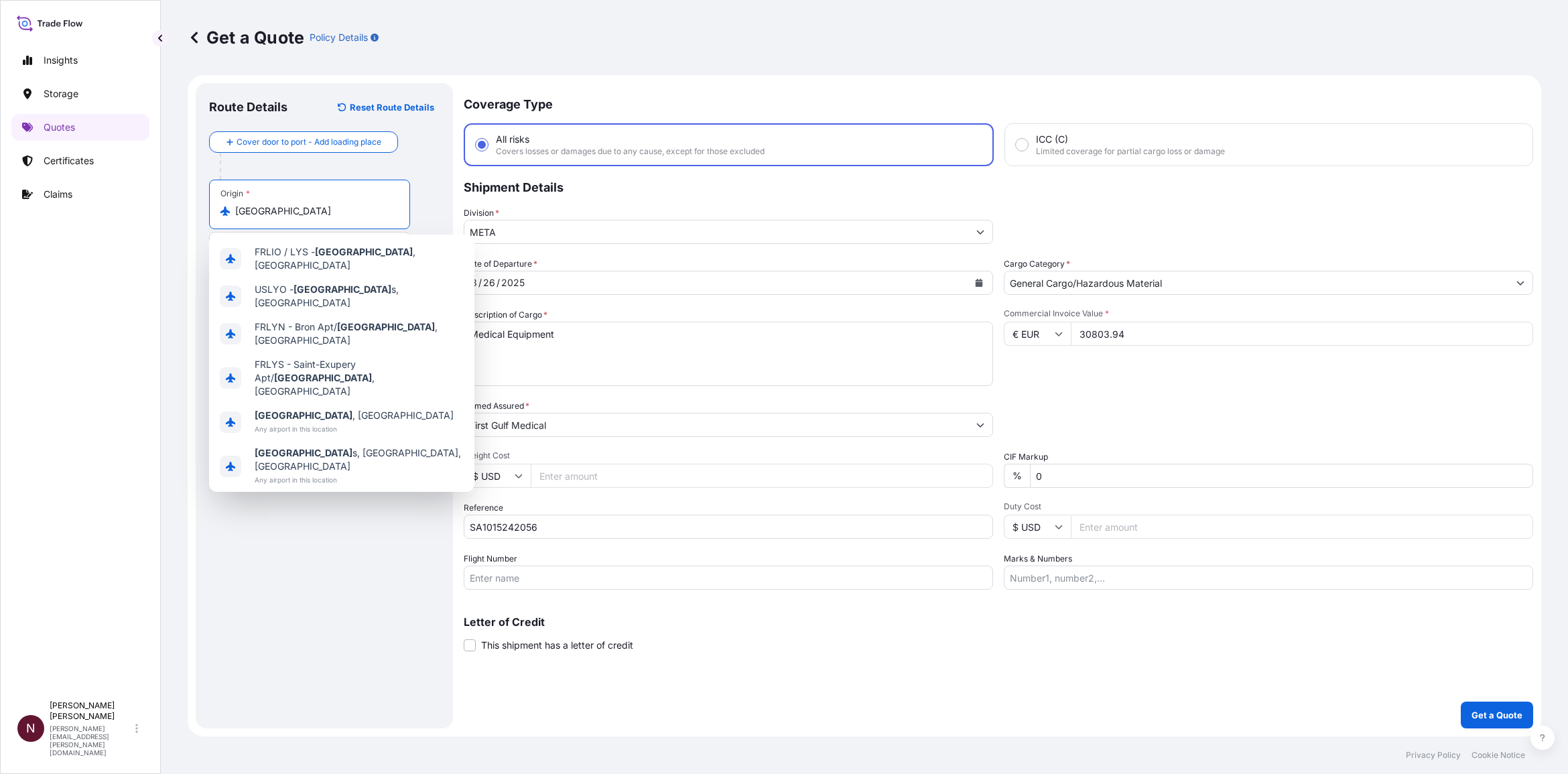
type input "FRLIO / LYS - Lyon, France"
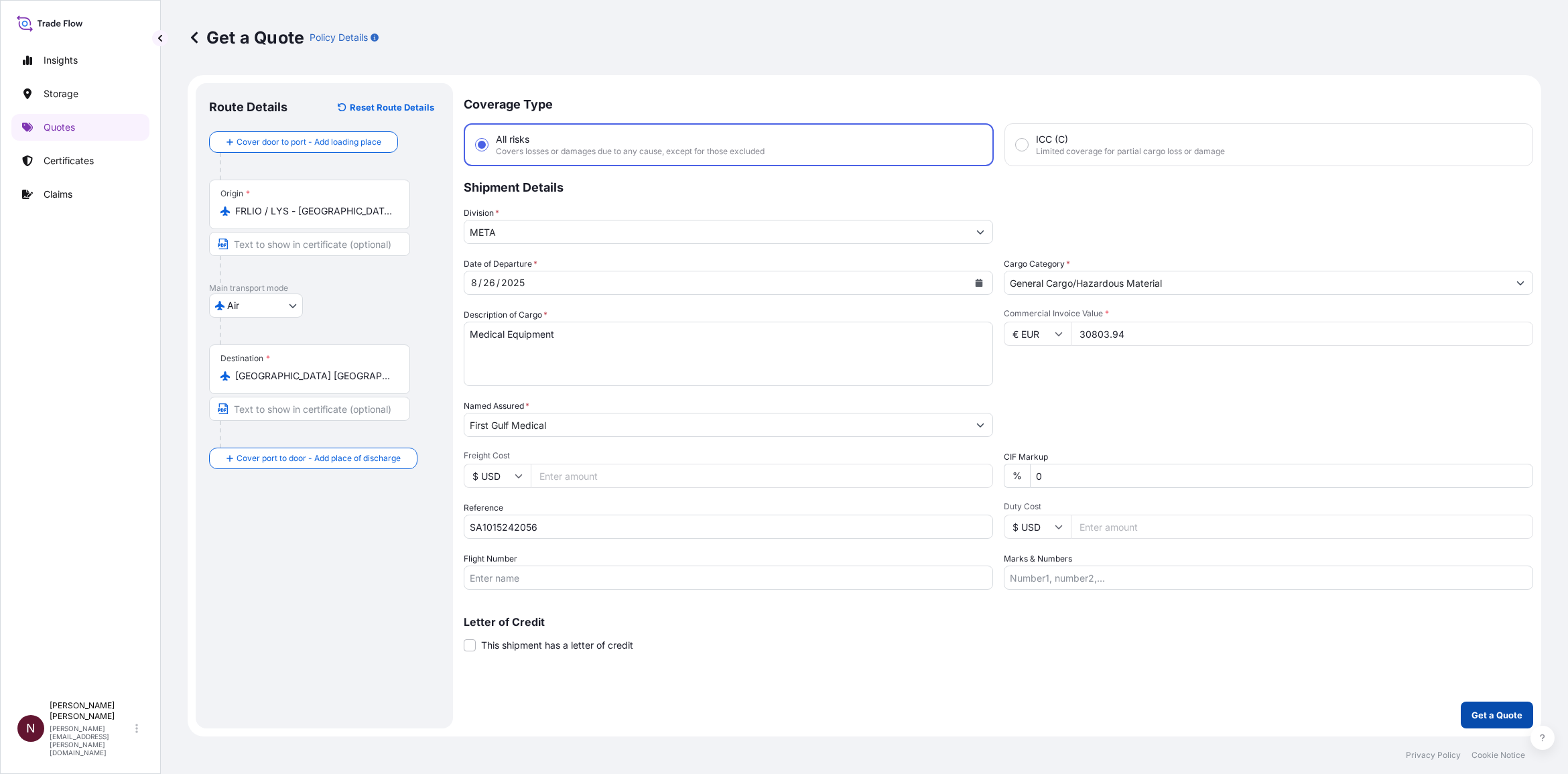
click at [825, 378] on p "Get a Quote" at bounding box center [1497, 715] width 51 height 14
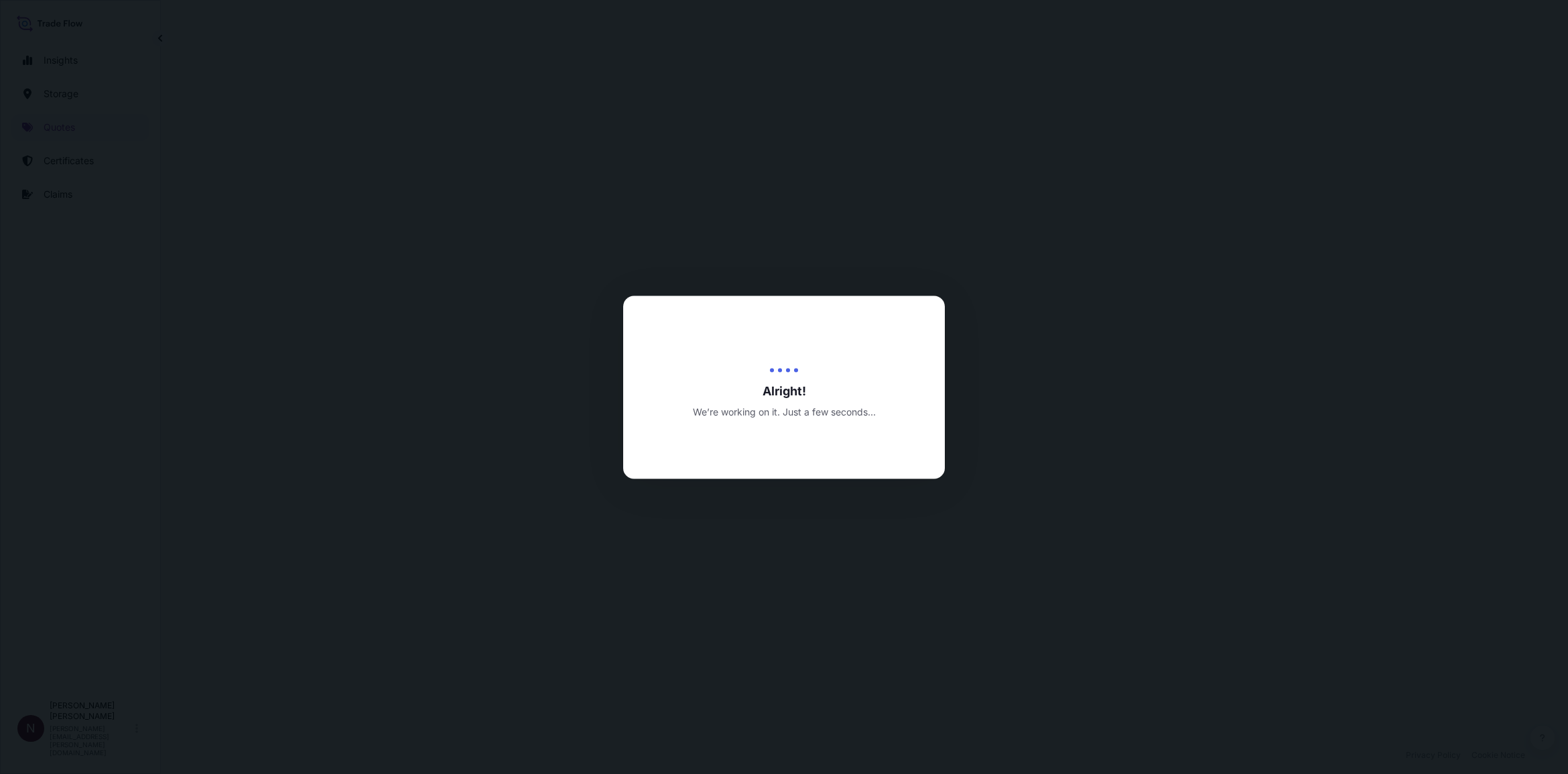
select select "Air"
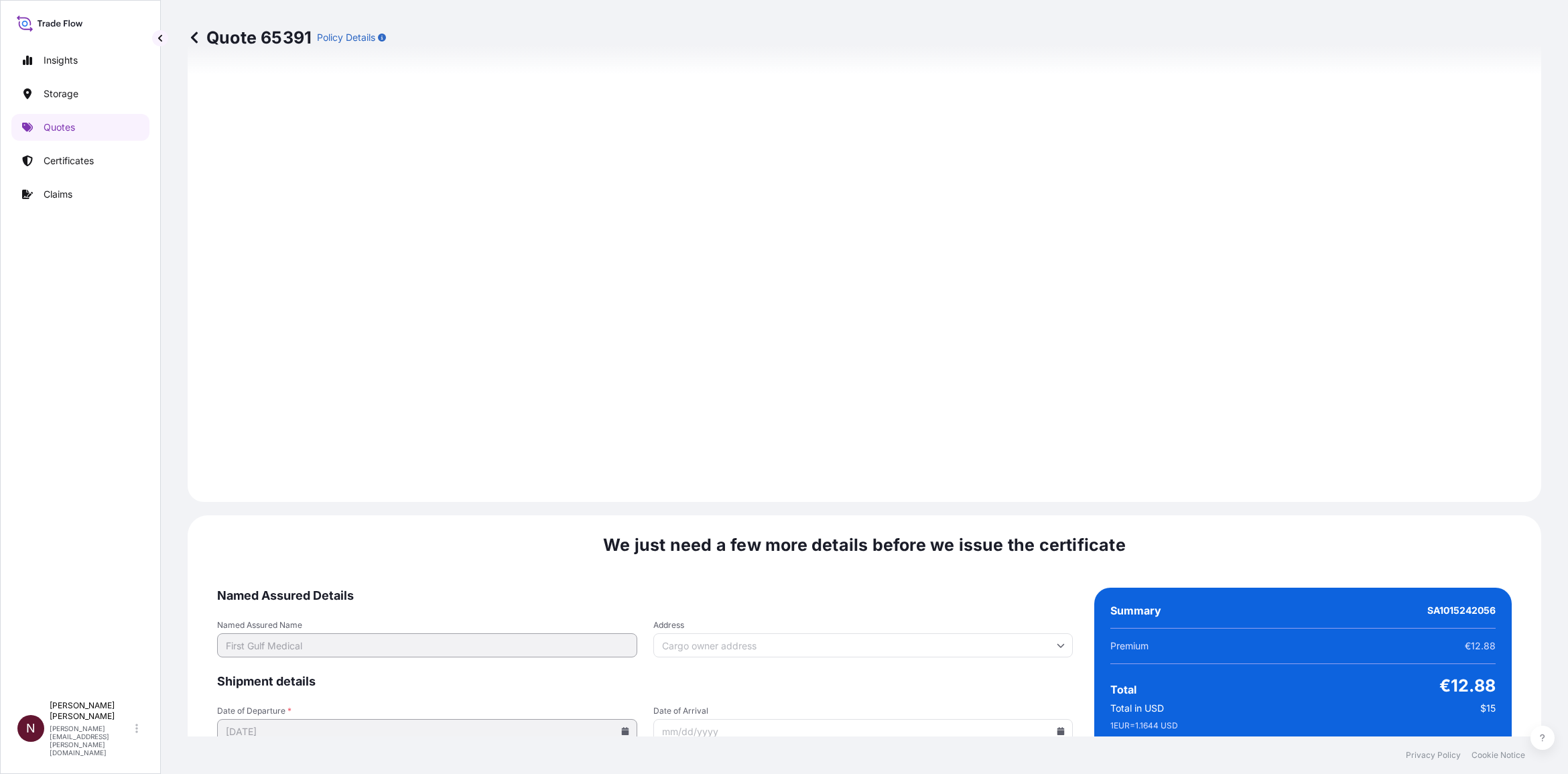
scroll to position [1821, 0]
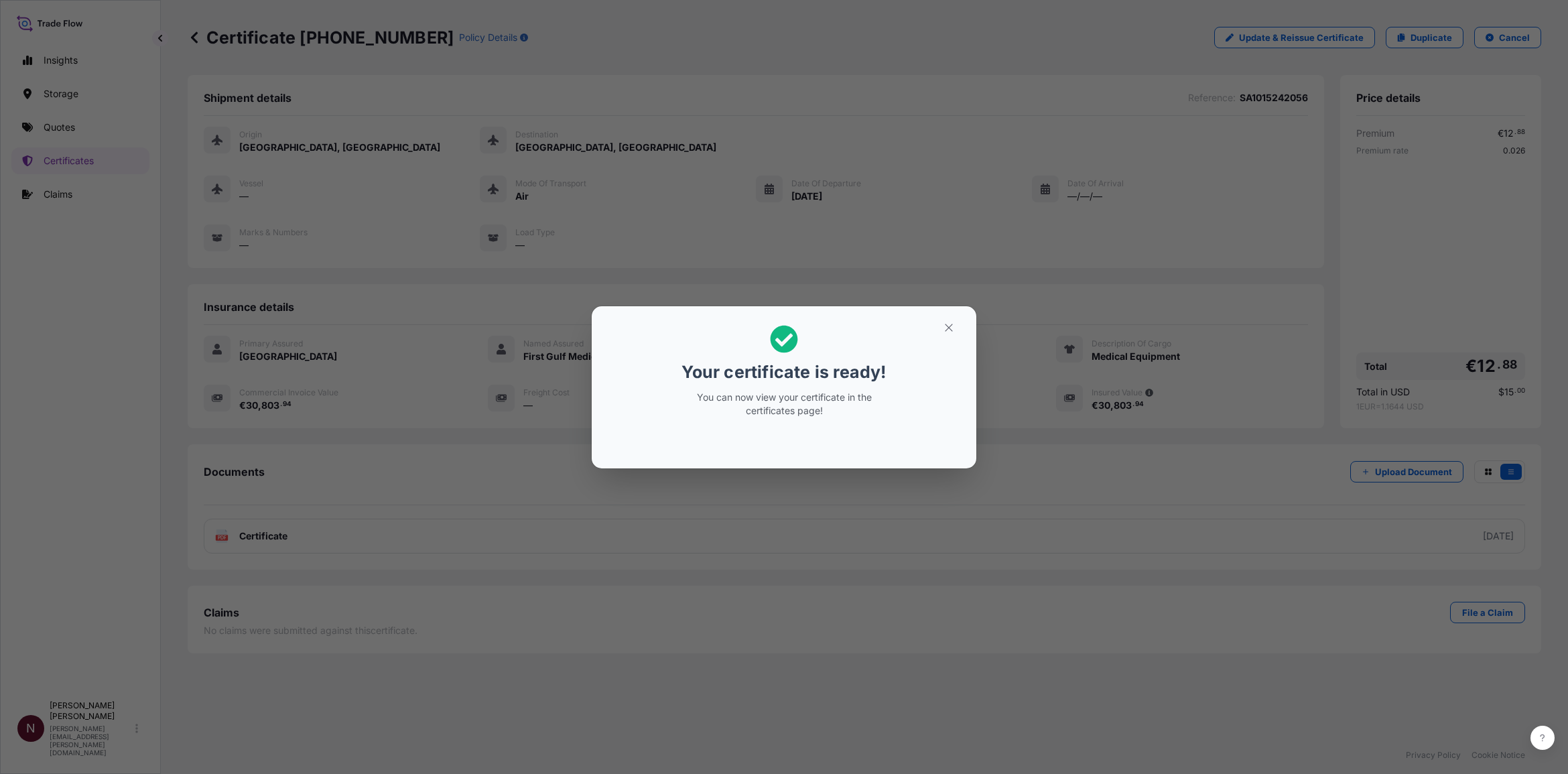
click at [168, 307] on div "Your certificate is ready! You can now view your certificate in the certificate…" at bounding box center [784, 387] width 1568 height 774
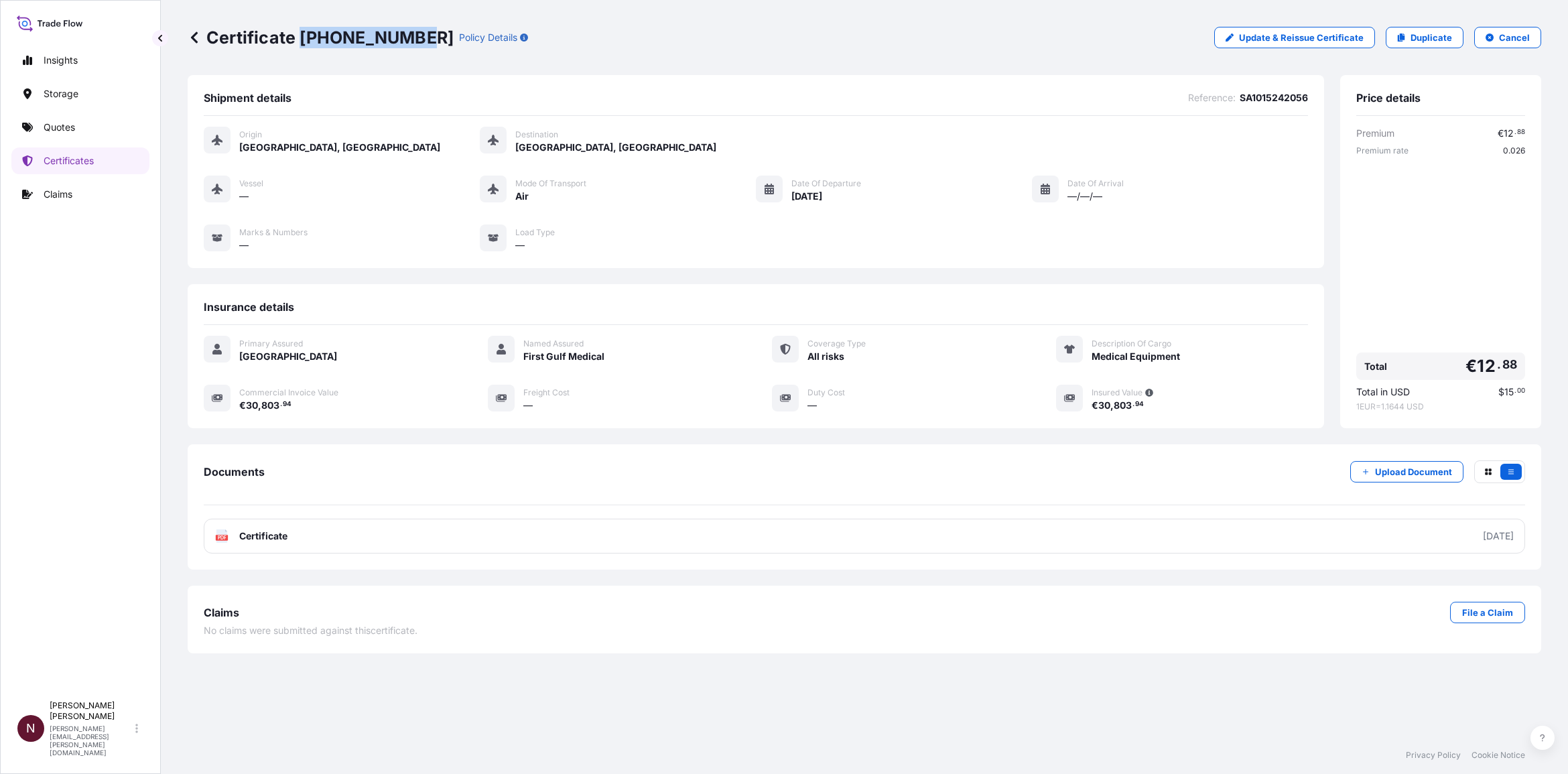
drag, startPoint x: 299, startPoint y: 35, endPoint x: 409, endPoint y: 49, distance: 110.9
click at [409, 49] on div "Certificate 31614-1629-1 Policy Details Update & Reissue Certificate Duplicate …" at bounding box center [864, 38] width 1354 height 75
copy p "31614-1629-1"
click at [825, 262] on div "Premium € 12 . 88 Premium rate 0.026 Total € 12 . 88 Total in USD $ 15 . 00 1 E…" at bounding box center [1441, 269] width 169 height 286
drag, startPoint x: 1097, startPoint y: 403, endPoint x: 1147, endPoint y: 402, distance: 50.0
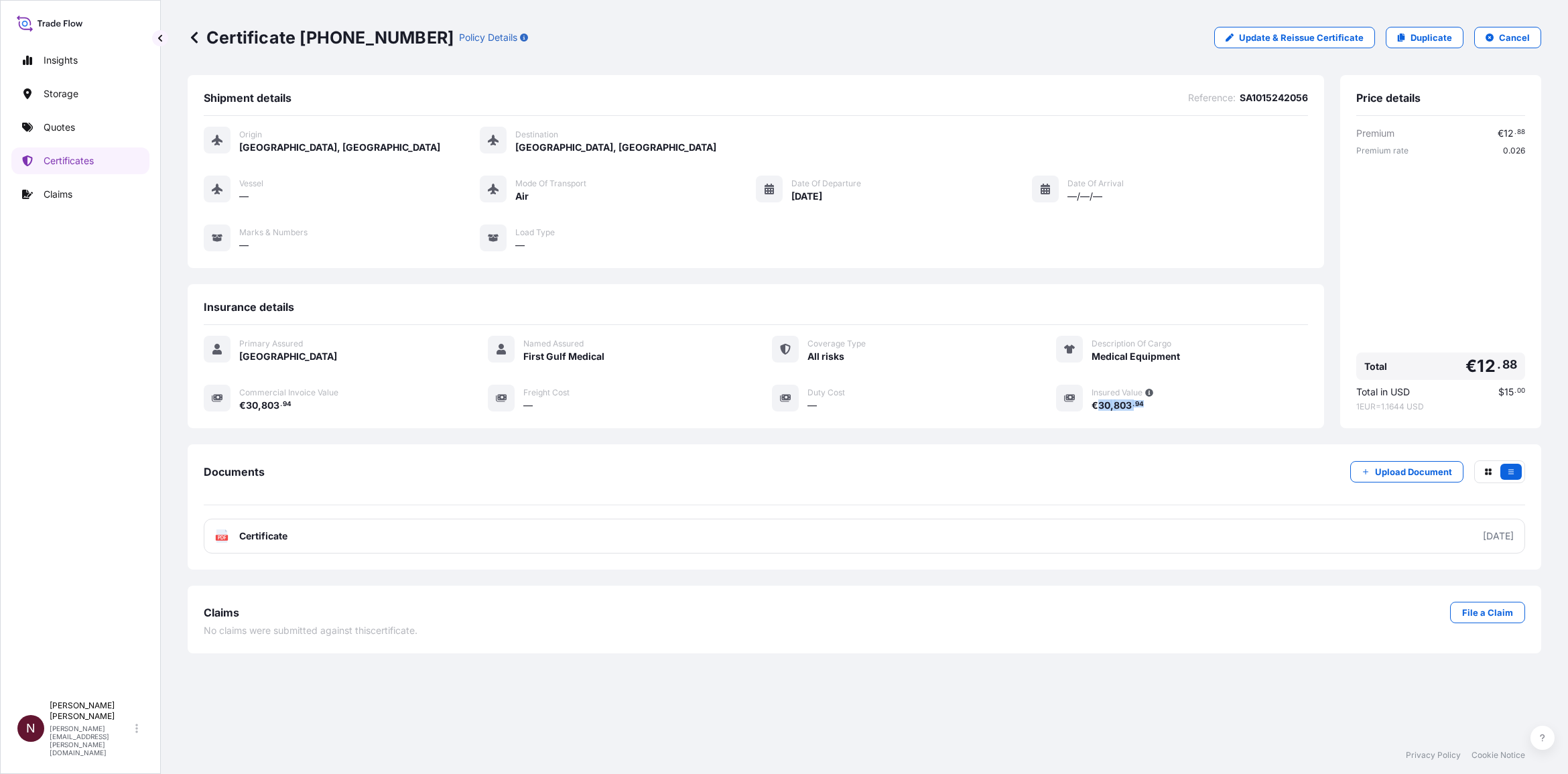
click at [825, 378] on div "€ 30 , 803 . 94" at bounding box center [1200, 405] width 216 height 14
copy span "30 , 803 . 94"
click at [825, 339] on div "Premium € 12 . 88 Premium rate 0.026 Total € 12 . 88 Total in USD $ 15 . 00 1 E…" at bounding box center [1441, 269] width 169 height 286
drag, startPoint x: 298, startPoint y: 35, endPoint x: 409, endPoint y: 45, distance: 111.4
click at [409, 45] on p "Certificate 31614-1629-1" at bounding box center [320, 38] width 266 height 21
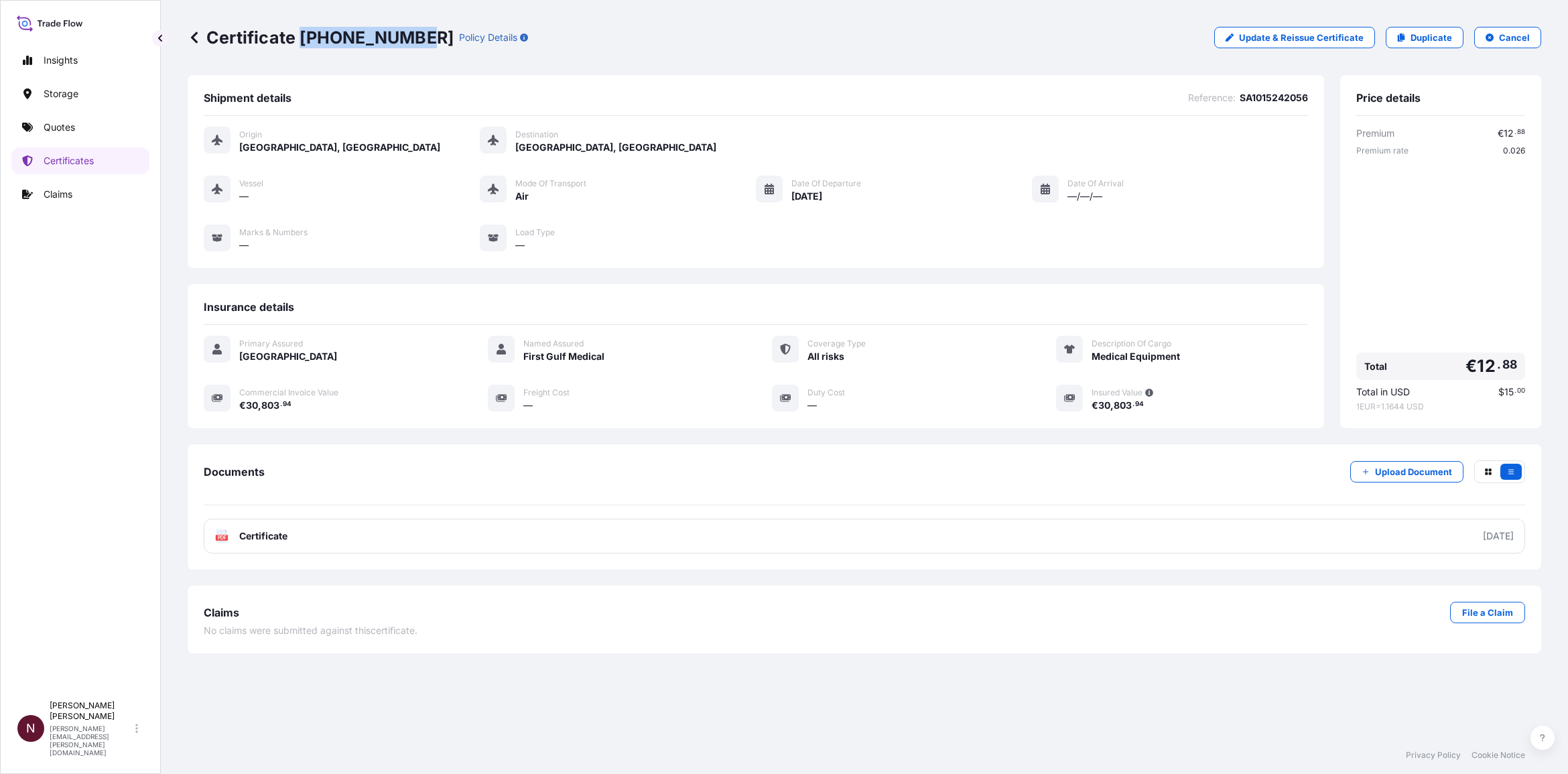
copy p "31614-1629-1"
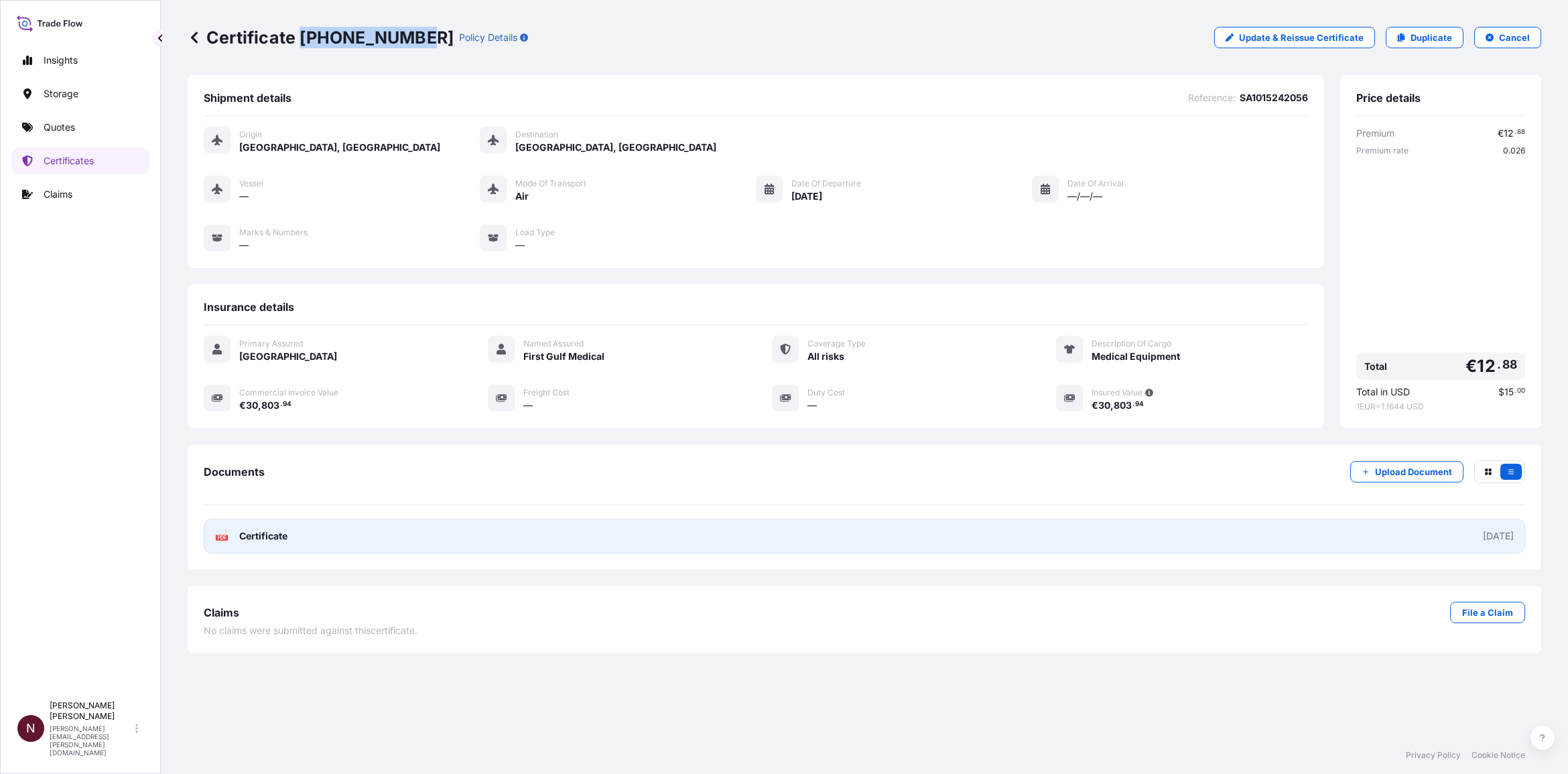
click at [276, 378] on span "Certificate" at bounding box center [264, 537] width 48 height 14
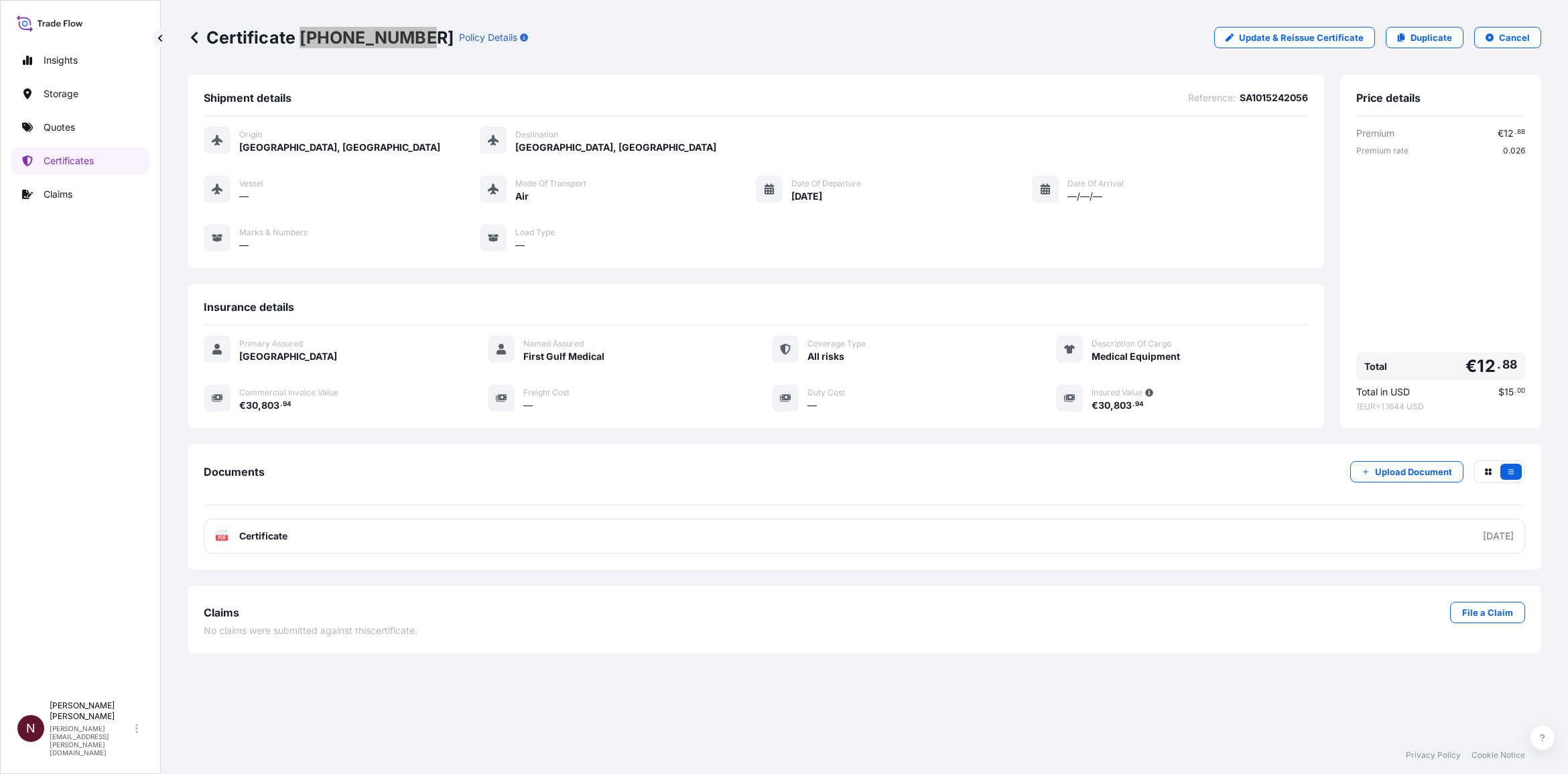
click at [825, 44] on p "Duplicate" at bounding box center [1431, 38] width 41 height 14
select select "Air"
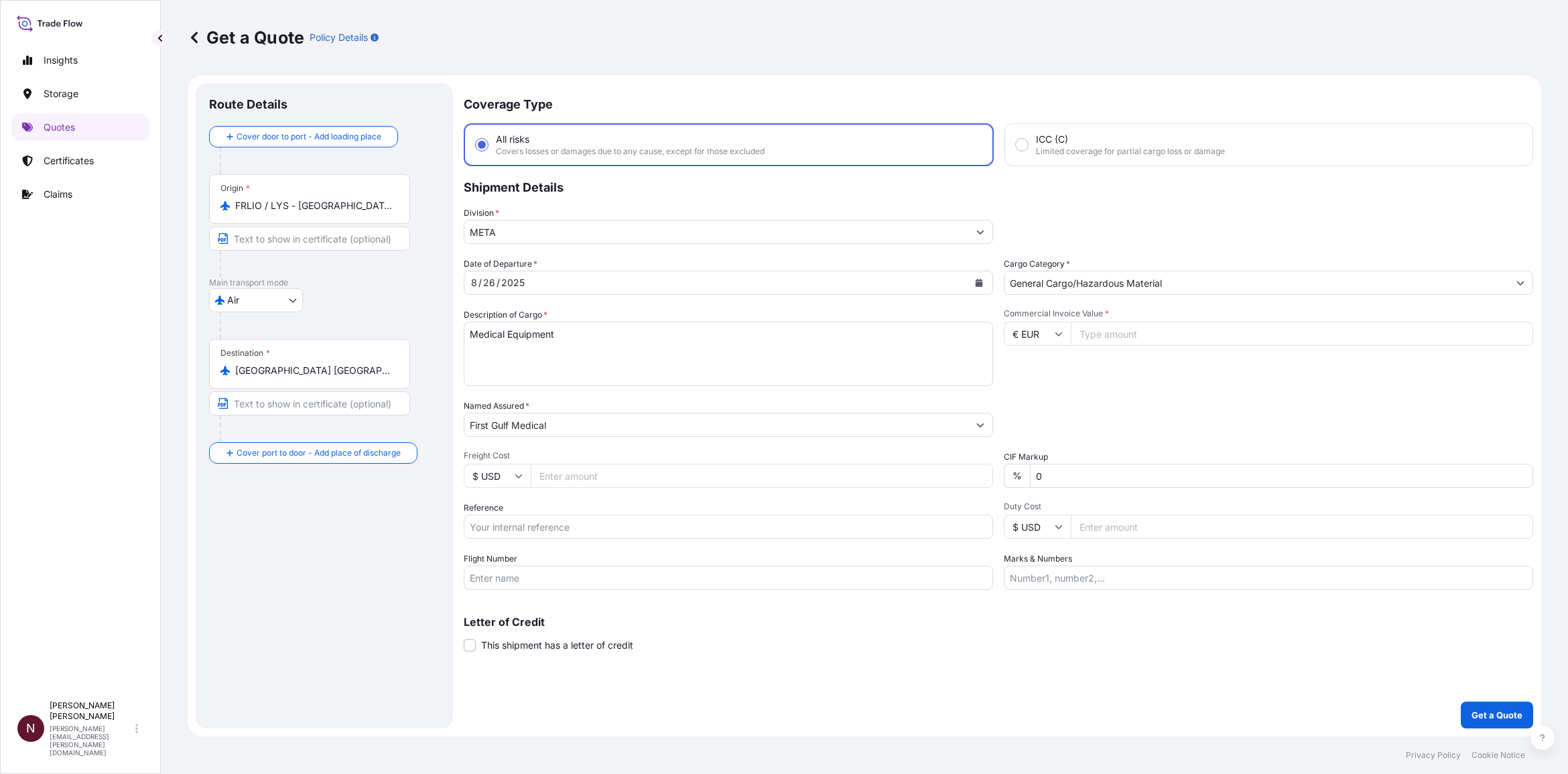
drag, startPoint x: 364, startPoint y: 203, endPoint x: 238, endPoint y: 201, distance: 126.0
click at [238, 201] on input "FRLIO / LYS - Lyon, France" at bounding box center [314, 206] width 158 height 14
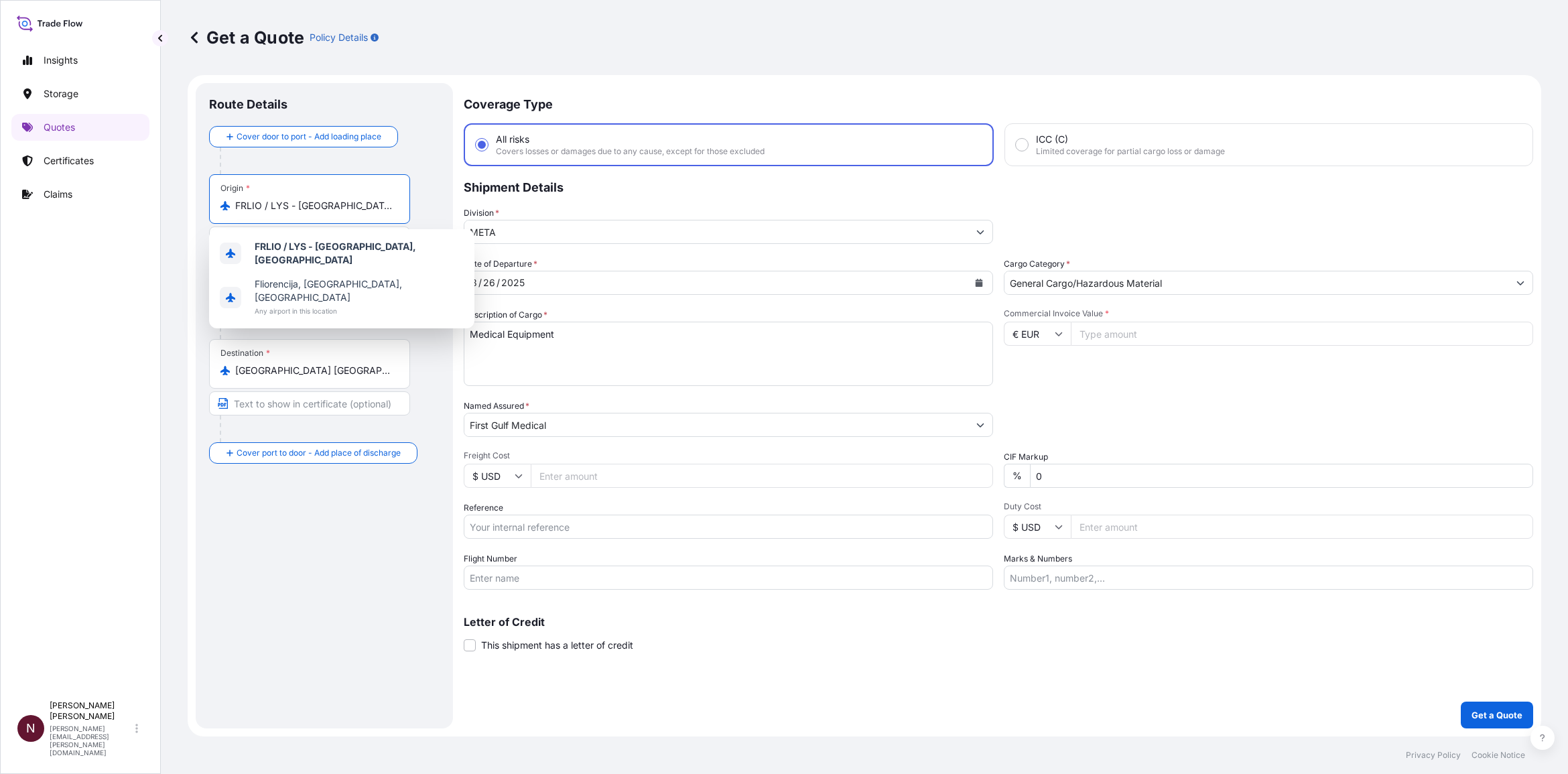
paste input "MULHOUSE"
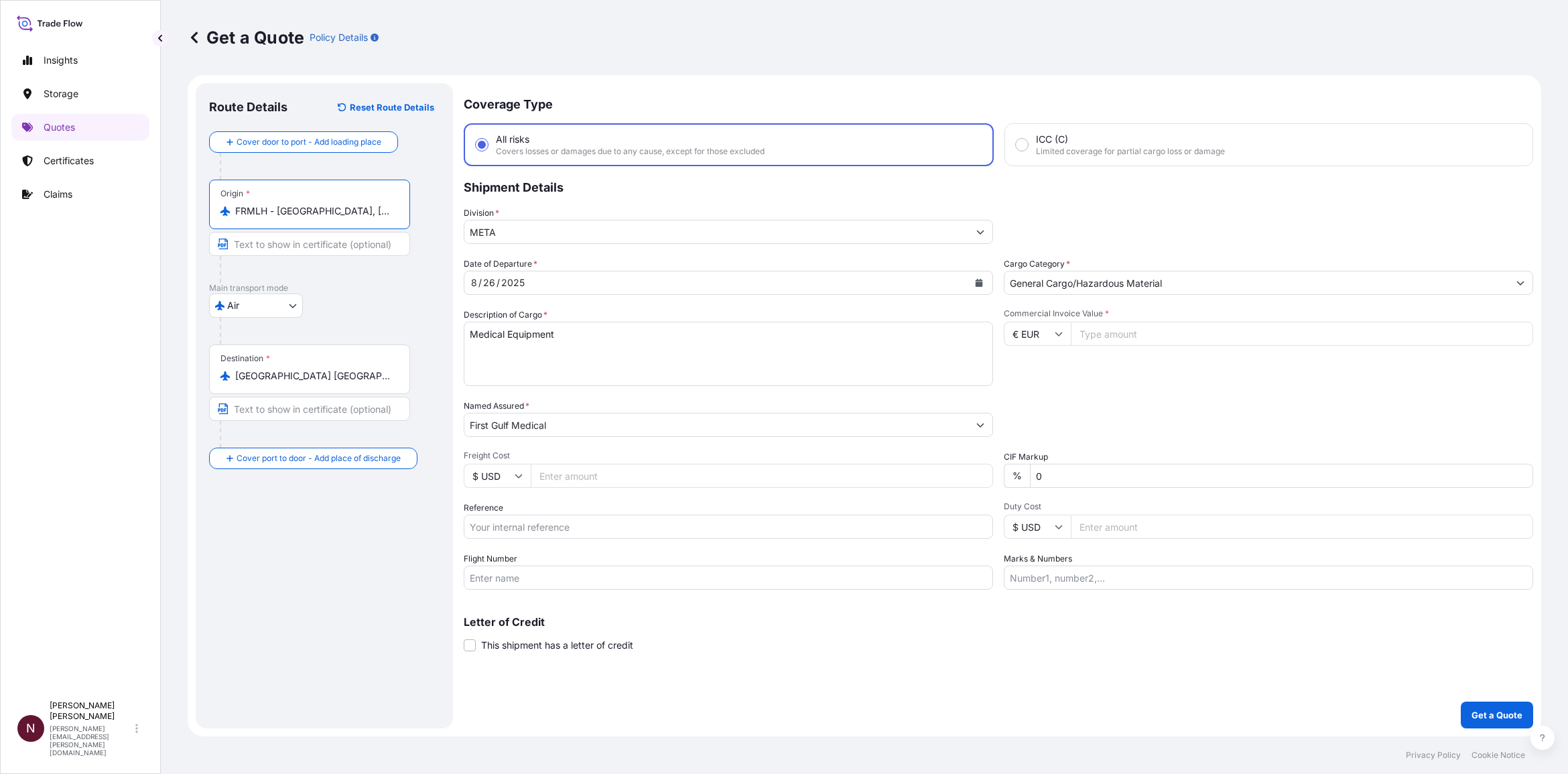
type input "FRMLH - Mulhouse, France"
click at [825, 331] on input "Commercial Invoice Value *" at bounding box center [1302, 334] width 463 height 24
paste input "29367.09"
type input "29367.09"
click at [825, 378] on div "Packing Category Type to search a container mode Please select a primary mode o…" at bounding box center [1268, 418] width 530 height 38
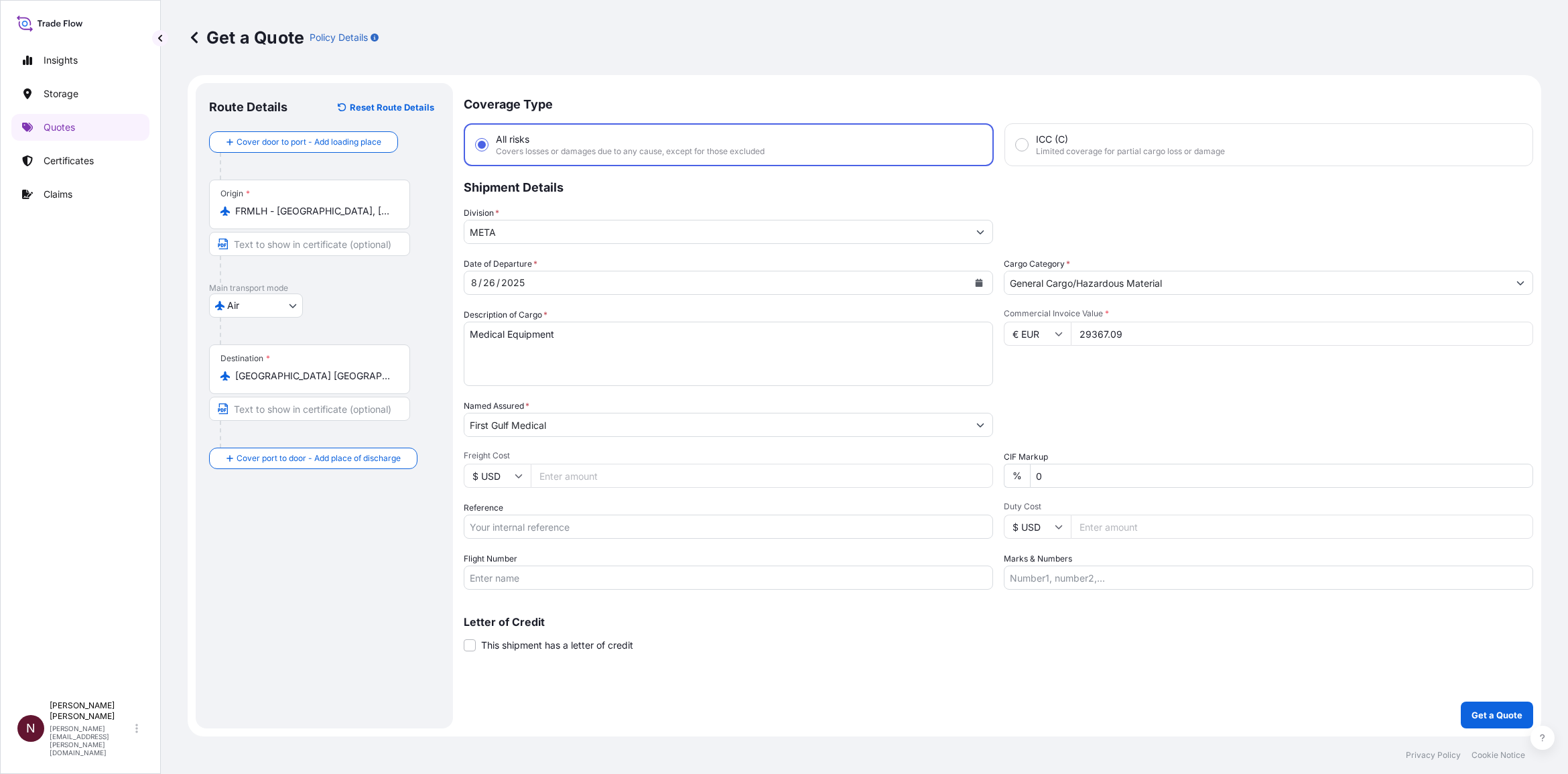
click at [508, 378] on input "Reference" at bounding box center [729, 527] width 530 height 24
click at [570, 340] on textarea "Medical Equipment" at bounding box center [729, 353] width 530 height 64
drag, startPoint x: 538, startPoint y: 533, endPoint x: 380, endPoint y: 534, distance: 158.0
click at [380, 378] on form "Route Details Reset Route Details Cover door to port - Add loading place Place …" at bounding box center [864, 406] width 1354 height 662
paste input "2056"
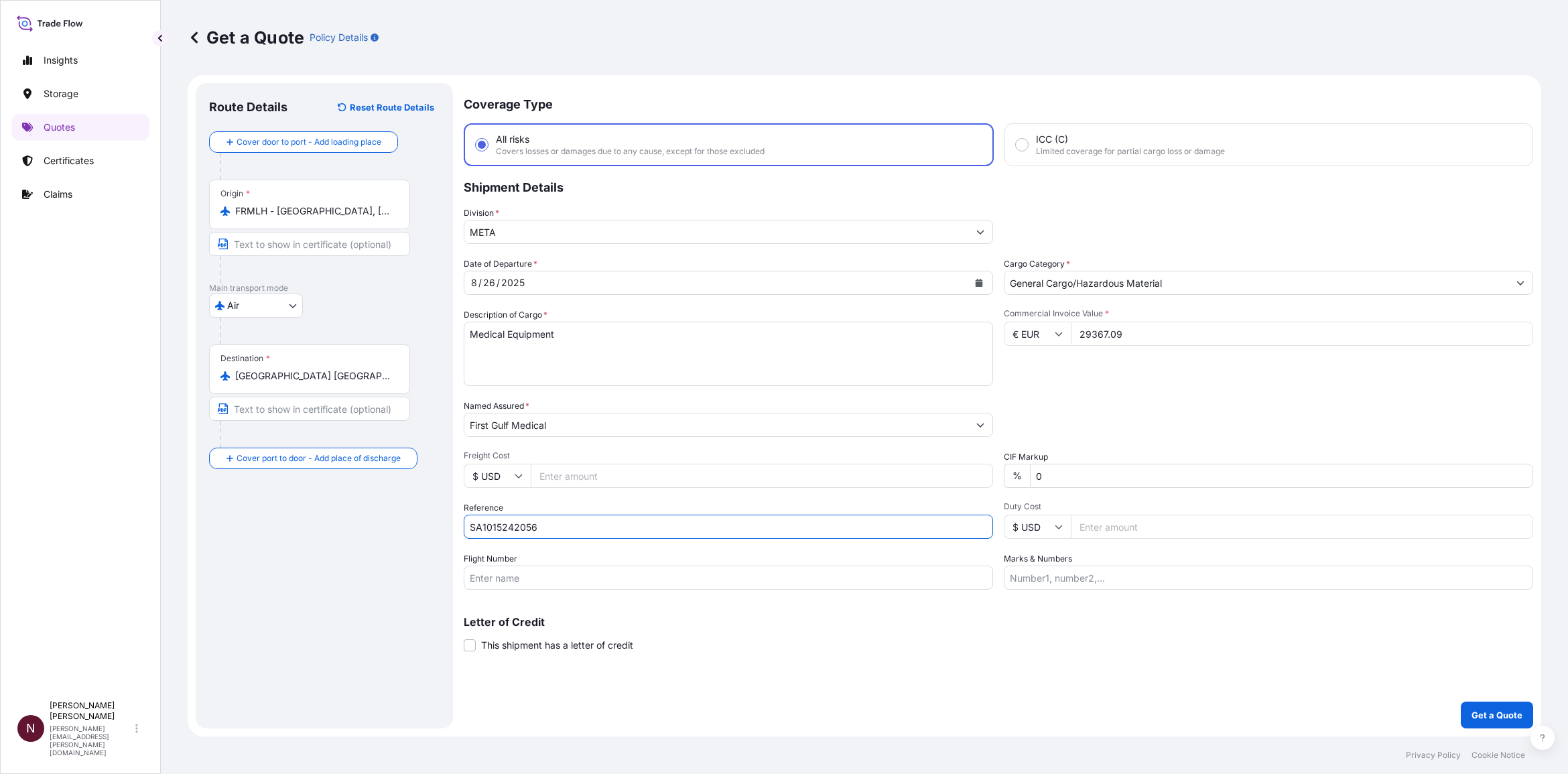
type input "SA1015242056"
drag, startPoint x: 628, startPoint y: 347, endPoint x: 409, endPoint y: 337, distance: 219.2
click at [412, 336] on form "Route Details Reset Route Details Cover door to port - Add loading place Place …" at bounding box center [864, 406] width 1354 height 662
paste textarea "Consumables"
type textarea "Medical Consumables"
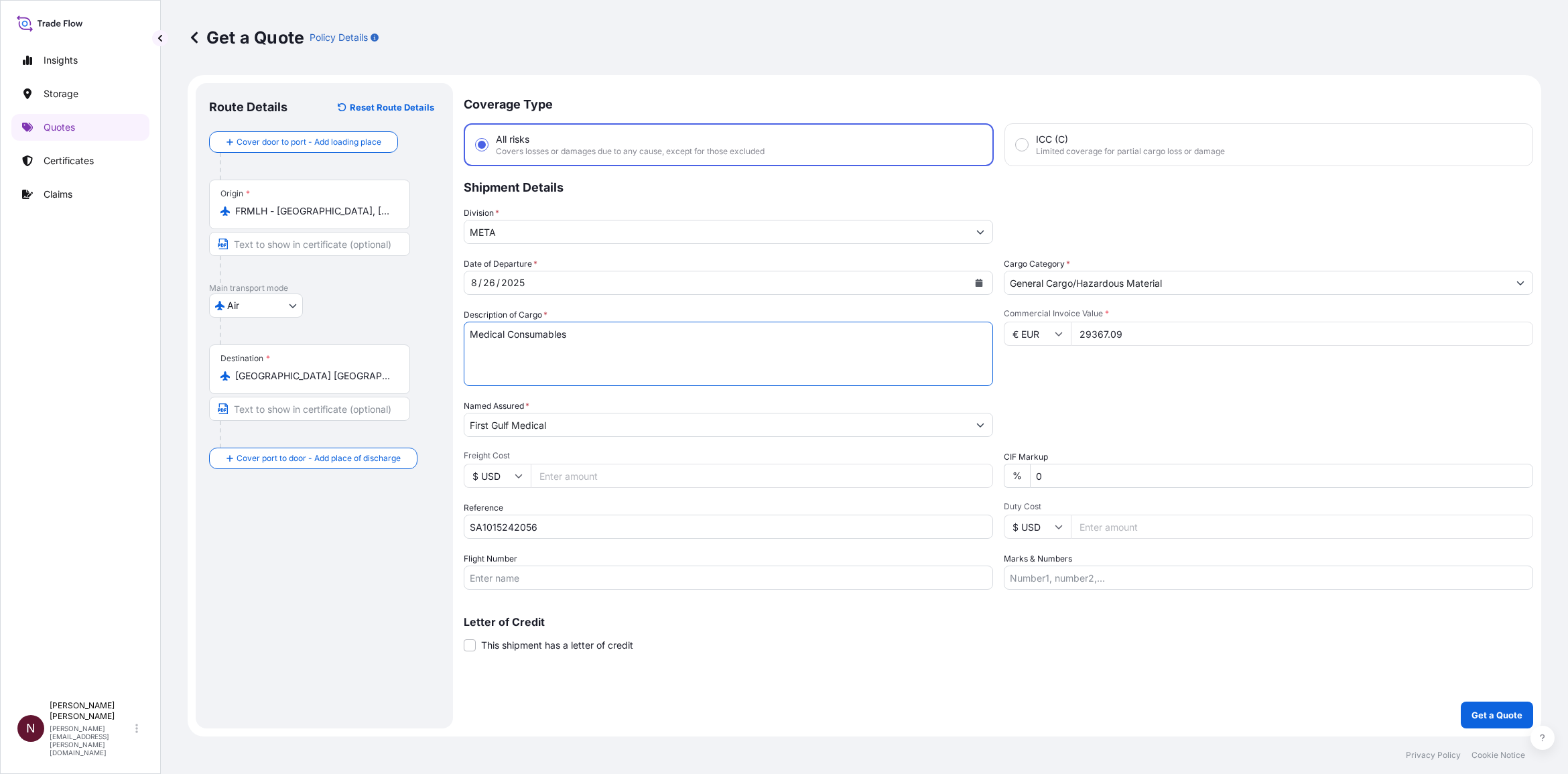
click at [638, 378] on div "Coverage Type All risks Covers losses or damages due to any cause, except for t…" at bounding box center [999, 405] width 1070 height 646
click at [675, 378] on div "Date of Departure * 8 / 26 / 2025 Cargo Category * General Cargo/Hazardous Mate…" at bounding box center [999, 424] width 1070 height 332
click at [825, 378] on p "Get a Quote" at bounding box center [1497, 715] width 51 height 14
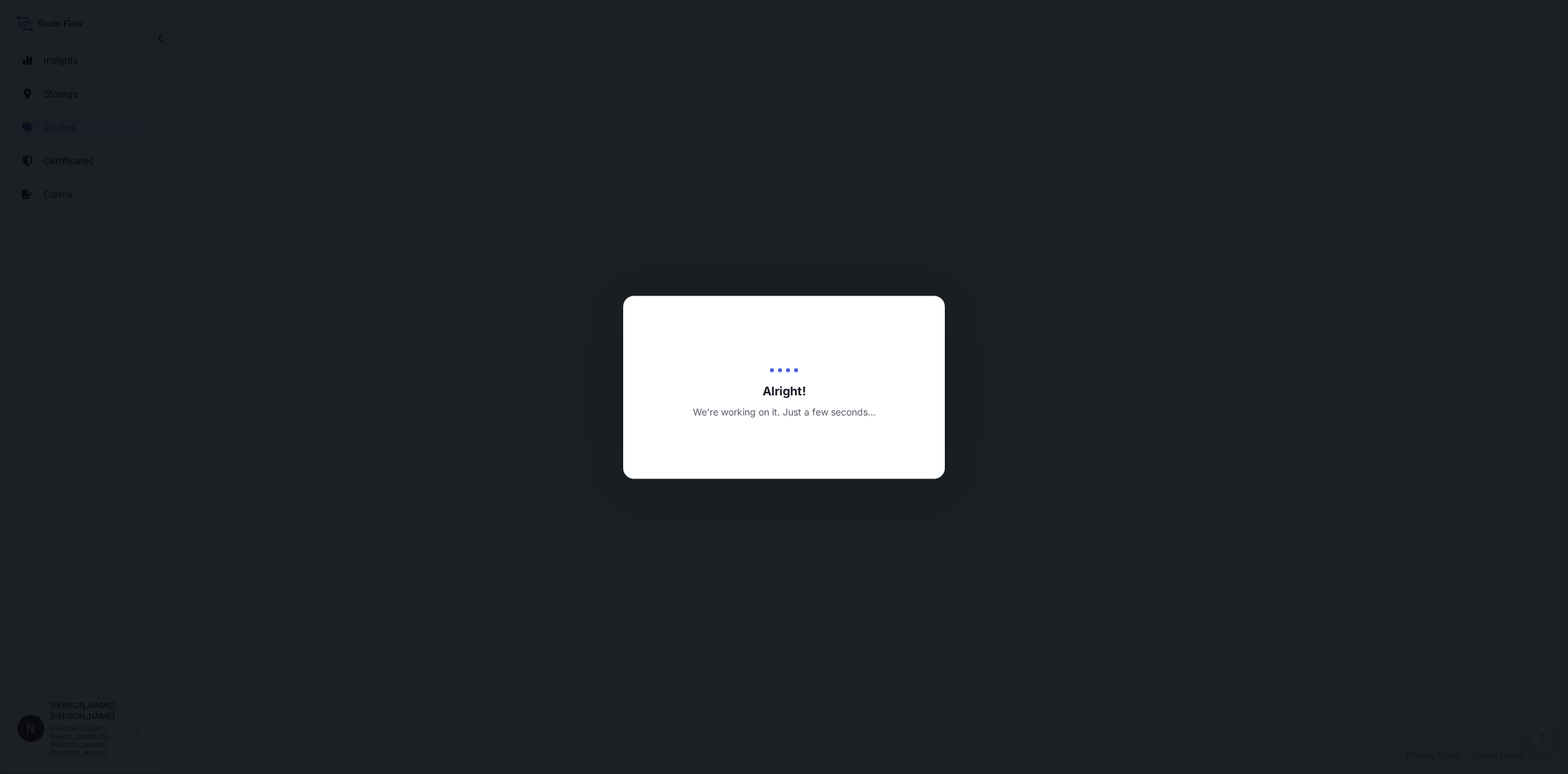
select select "Air"
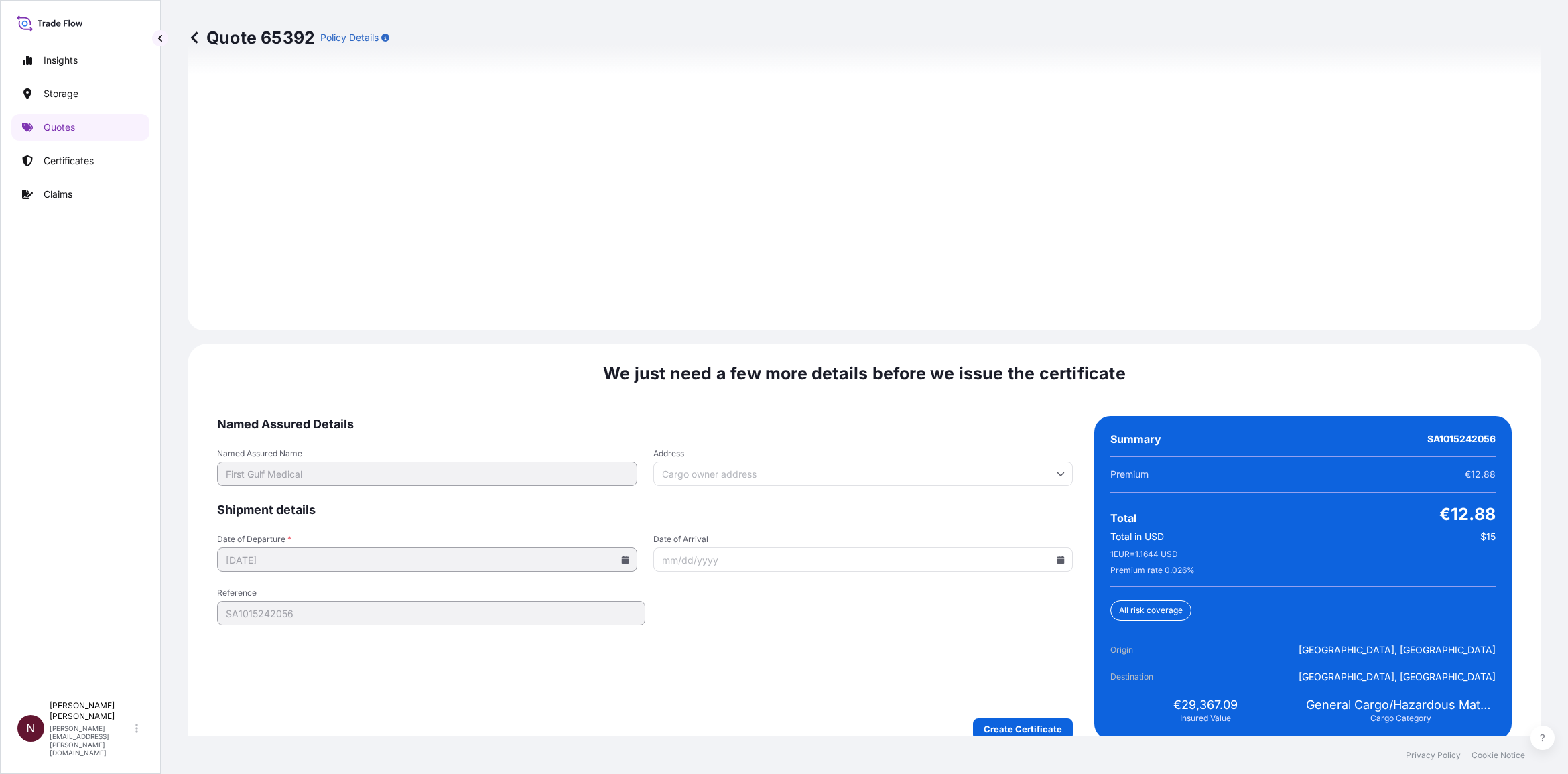
scroll to position [1821, 0]
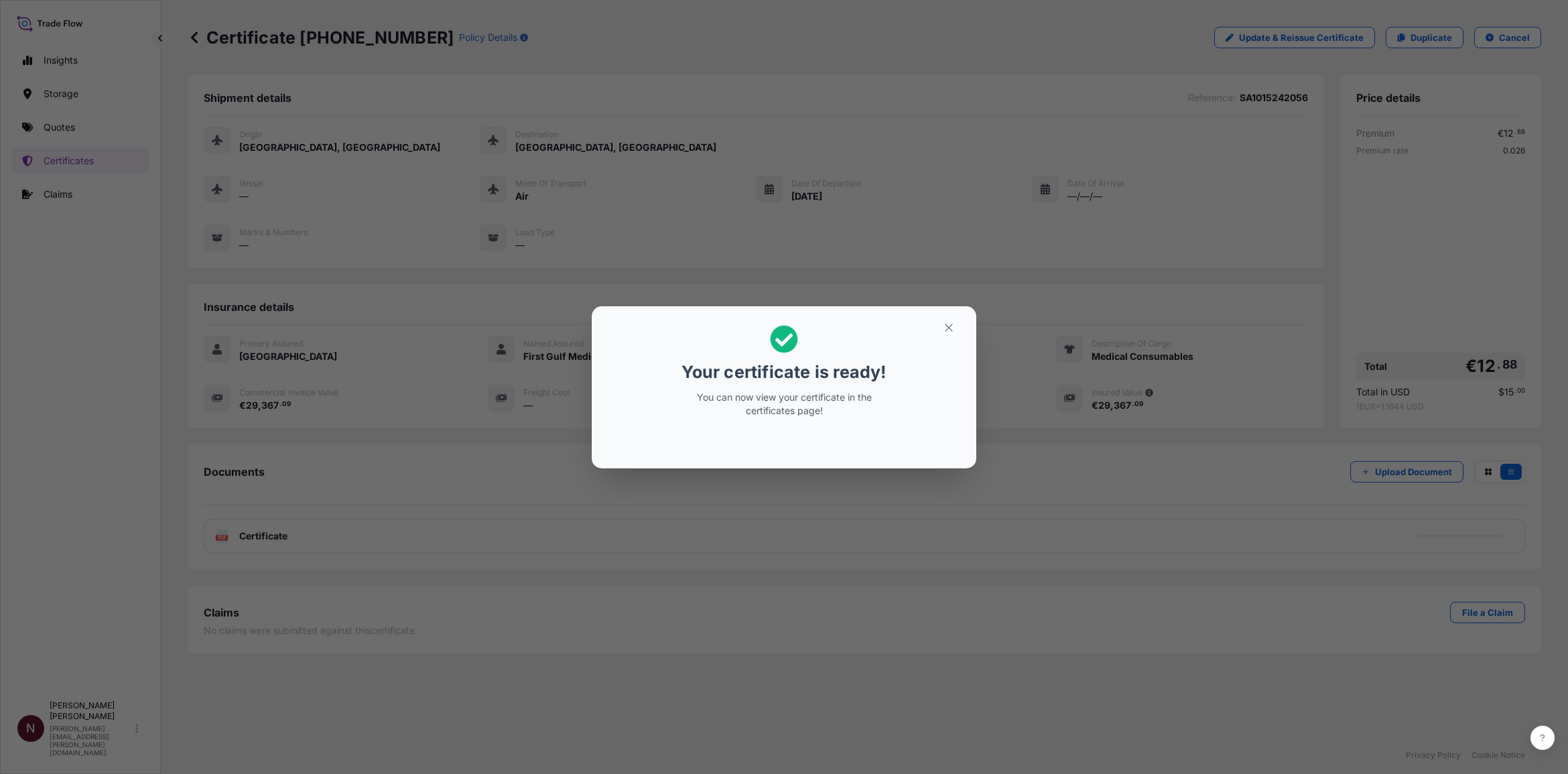
click at [825, 252] on div "Your certificate is ready! You can now view your certificate in the certificate…" at bounding box center [784, 387] width 1568 height 774
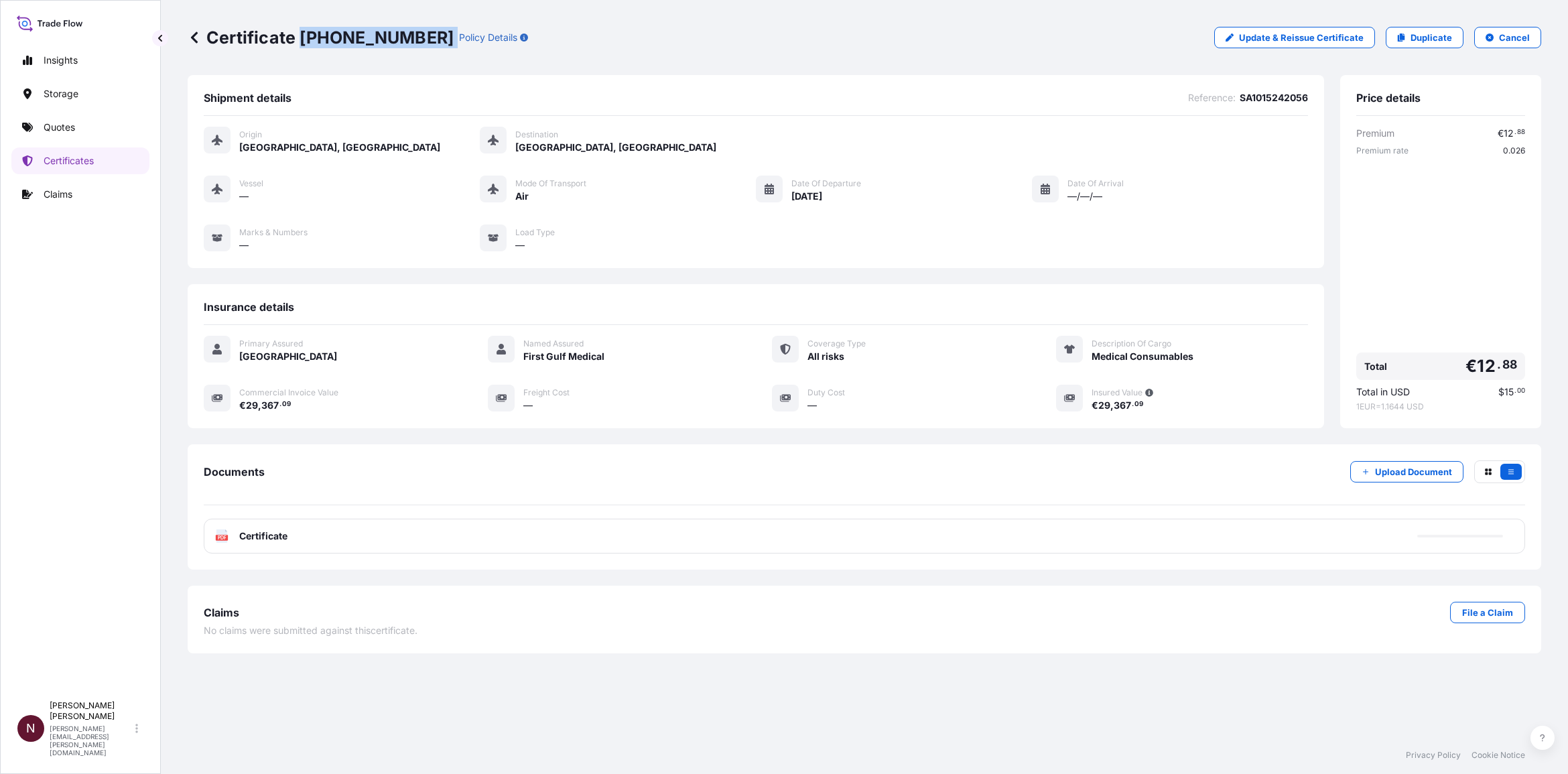
drag, startPoint x: 301, startPoint y: 37, endPoint x: 415, endPoint y: 35, distance: 114.0
click at [415, 35] on div "Certificate 31614-1630-1 Policy Details" at bounding box center [358, 38] width 341 height 21
copy p "31614-1630-1"
click at [242, 378] on div "PDF Certificate" at bounding box center [864, 536] width 1322 height 35
click at [248, 378] on span "Certificate" at bounding box center [264, 537] width 48 height 14
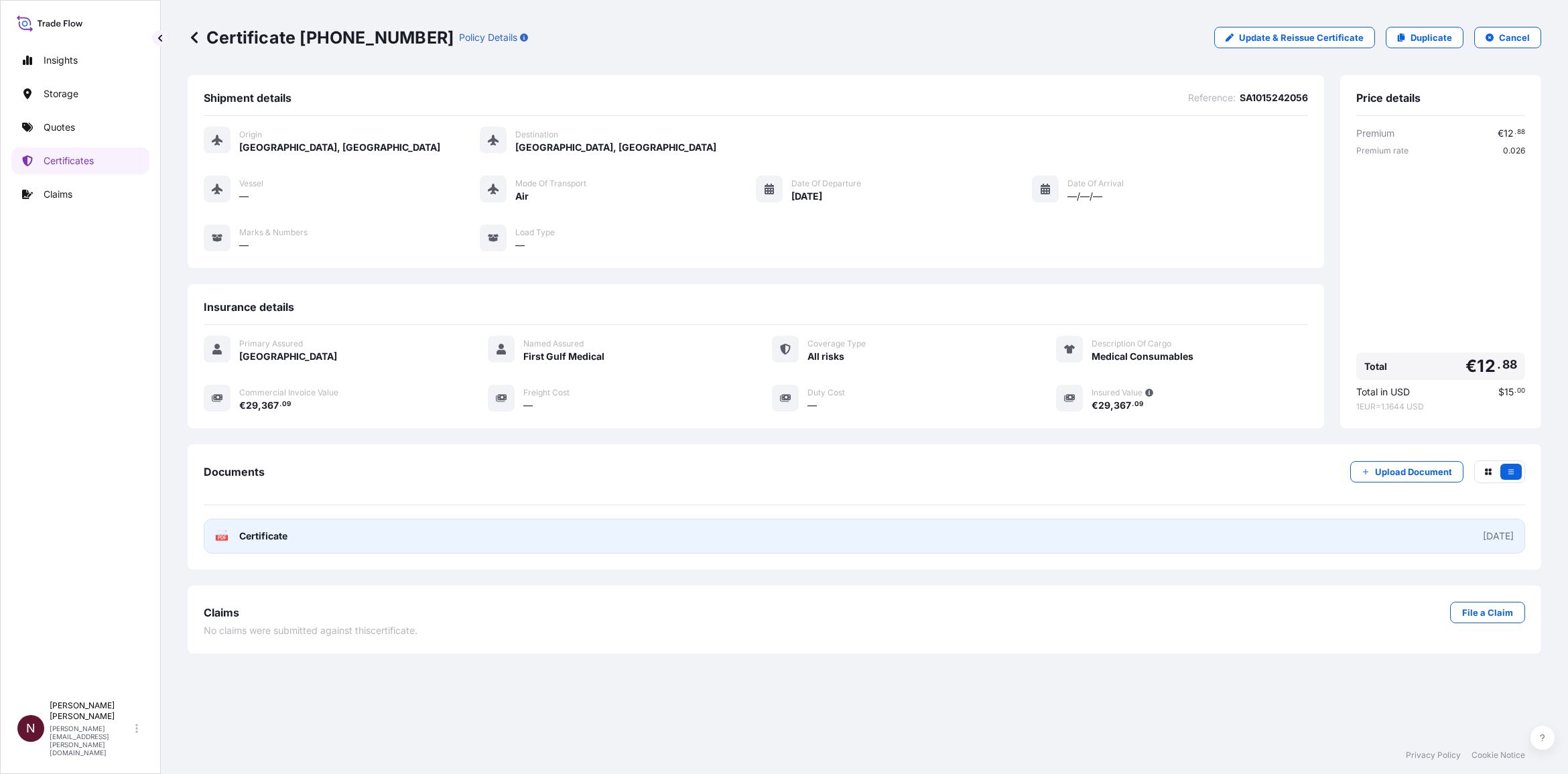
click at [343, 378] on link "PDF Certificate 2025-08-28" at bounding box center [864, 536] width 1322 height 35
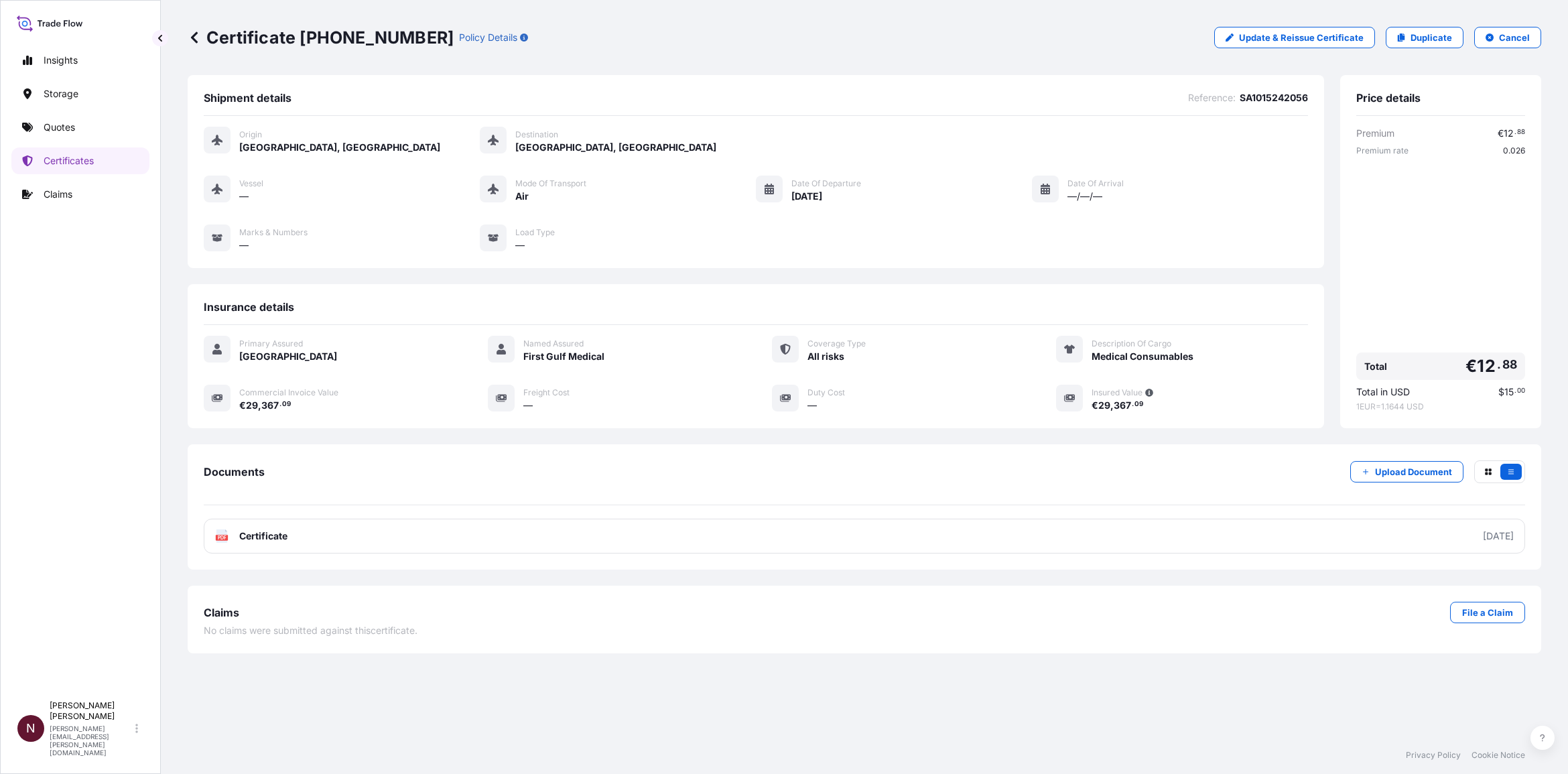
drag, startPoint x: 174, startPoint y: 410, endPoint x: 183, endPoint y: 399, distance: 14.2
click at [174, 378] on div "Certificate 31614-1630-1 Policy Details Update & Reissue Certificate Duplicate …" at bounding box center [864, 369] width 1408 height 737
drag, startPoint x: 299, startPoint y: 31, endPoint x: 414, endPoint y: 40, distance: 115.4
click at [414, 40] on div "Certificate 31614-1630-1 Policy Details" at bounding box center [358, 38] width 341 height 21
copy p "31614-1630-1"
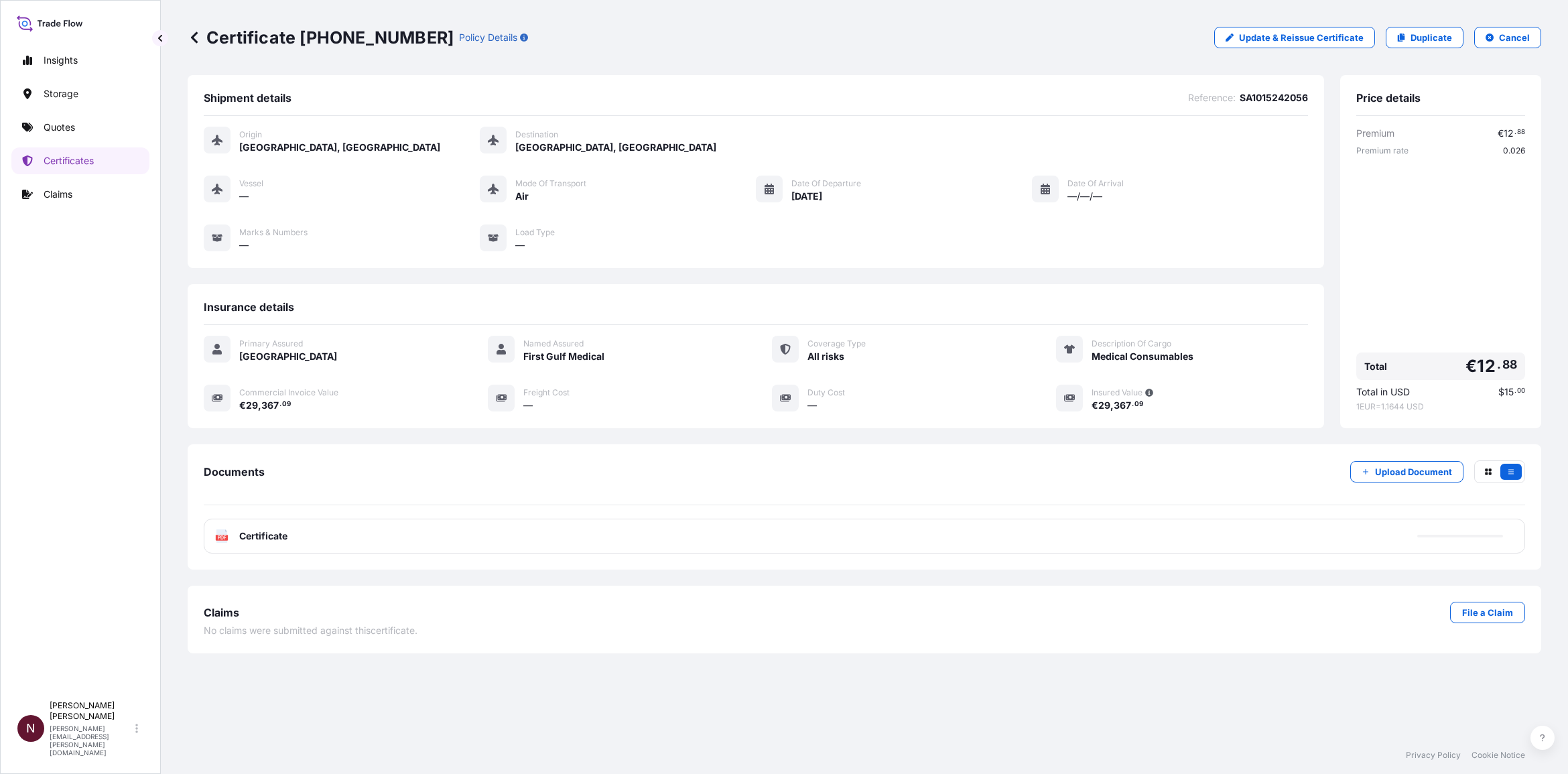
click at [825, 185] on div "Premium € 12 . 88 Premium rate 0.026 Total € 12 . 88 Total in USD $ 15 . 00 1 E…" at bounding box center [1441, 269] width 169 height 286
